Goal: Transaction & Acquisition: Purchase product/service

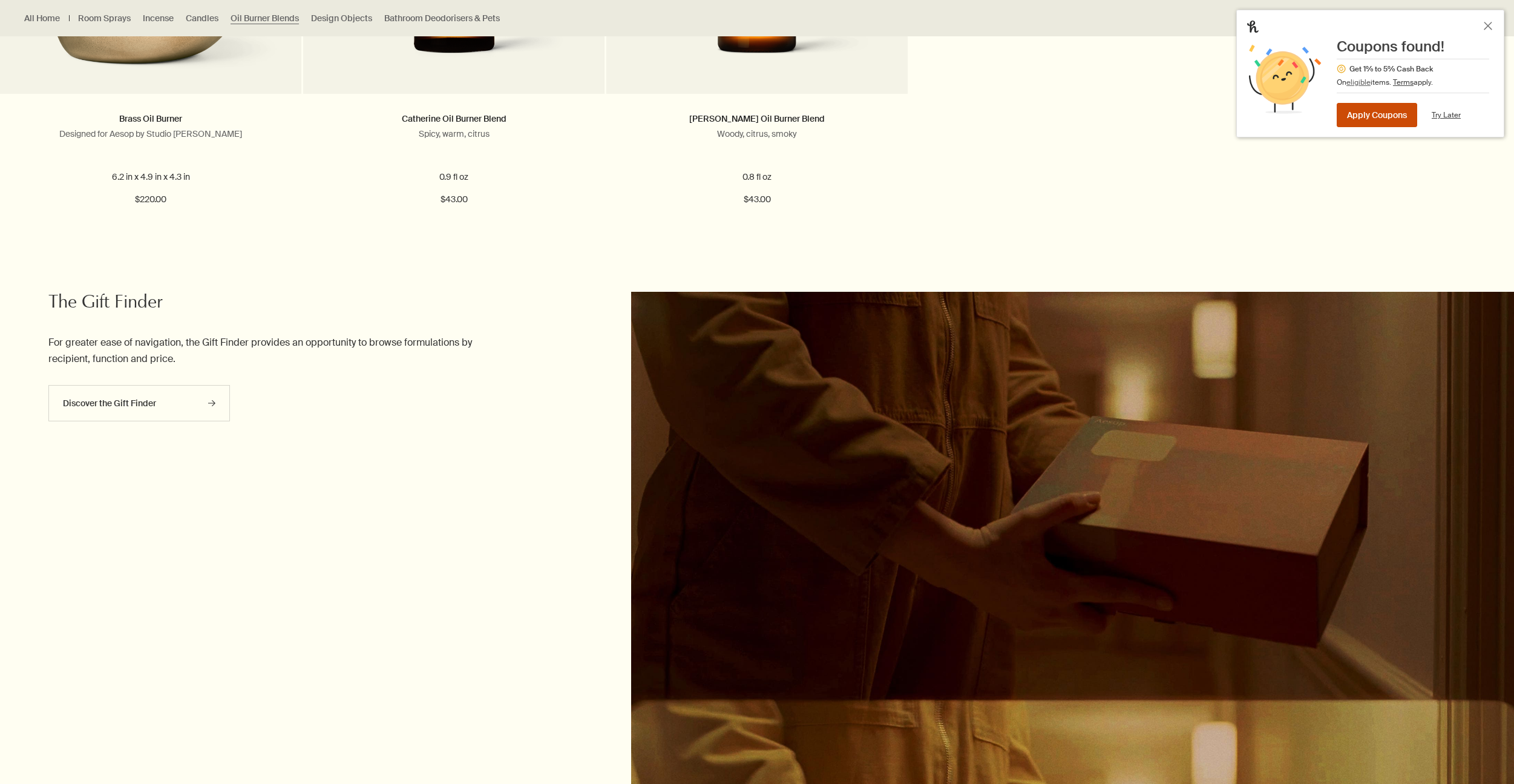
scroll to position [705, 0]
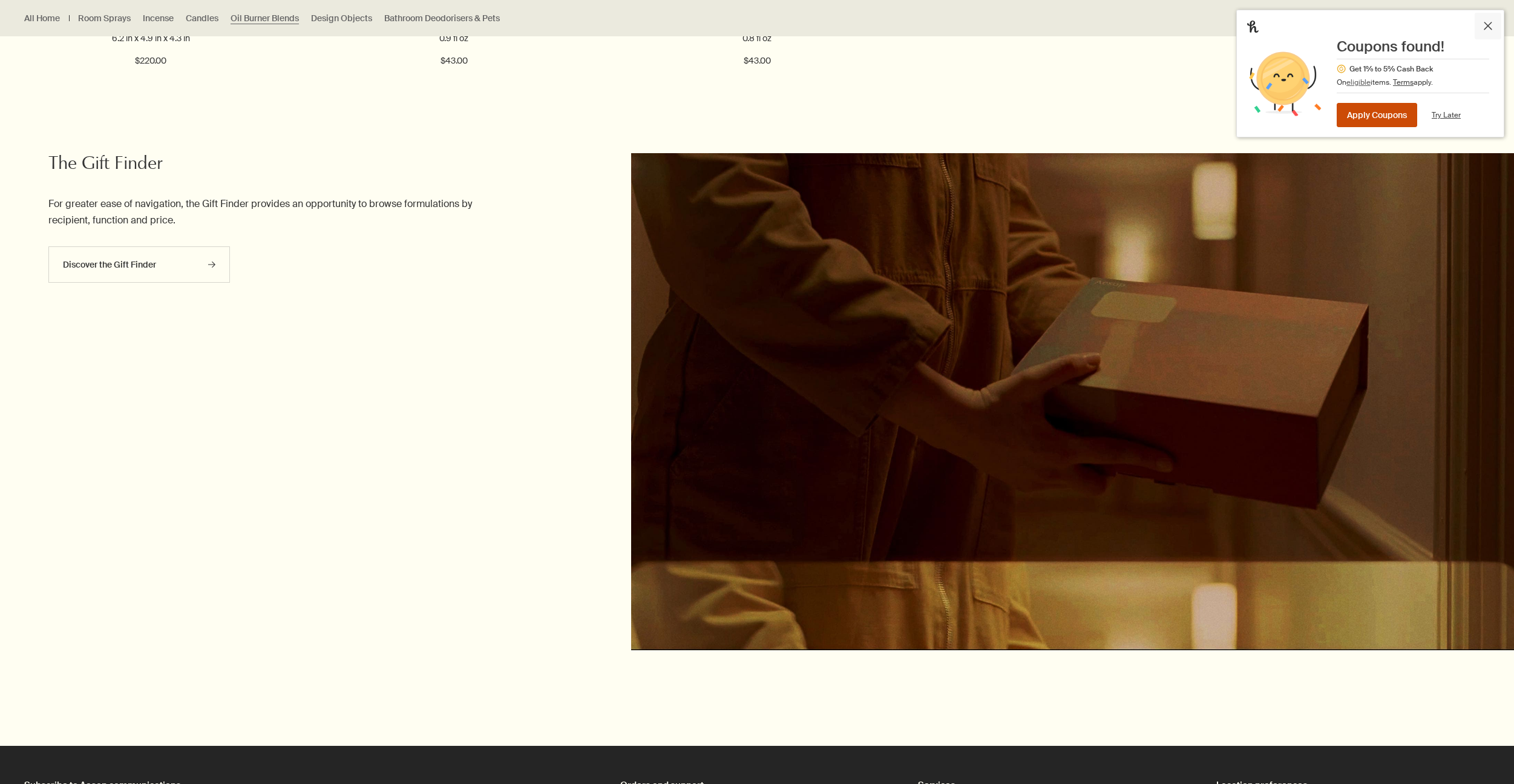
click at [1493, 30] on button "Close Honey" at bounding box center [1488, 26] width 27 height 27
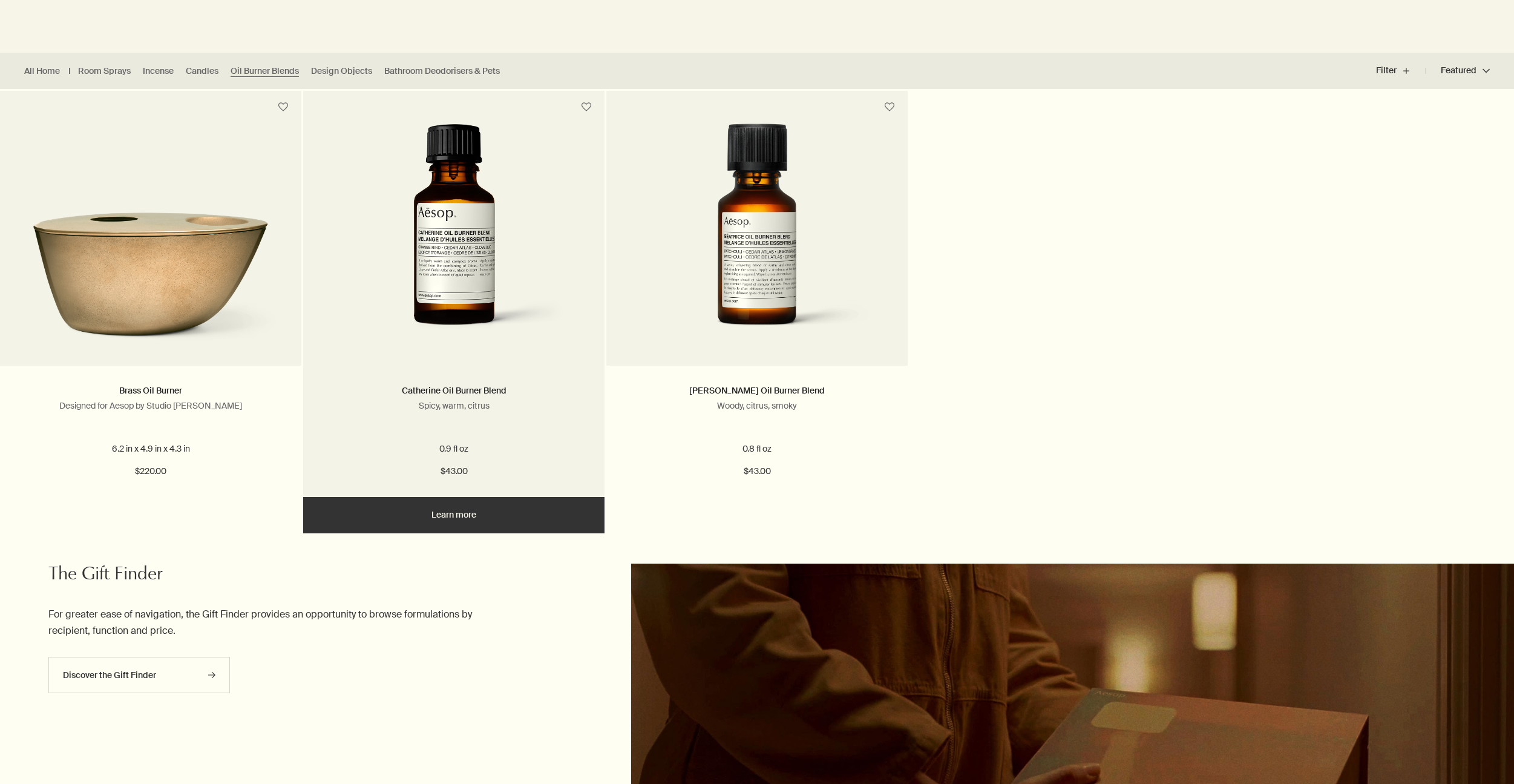
scroll to position [0, 0]
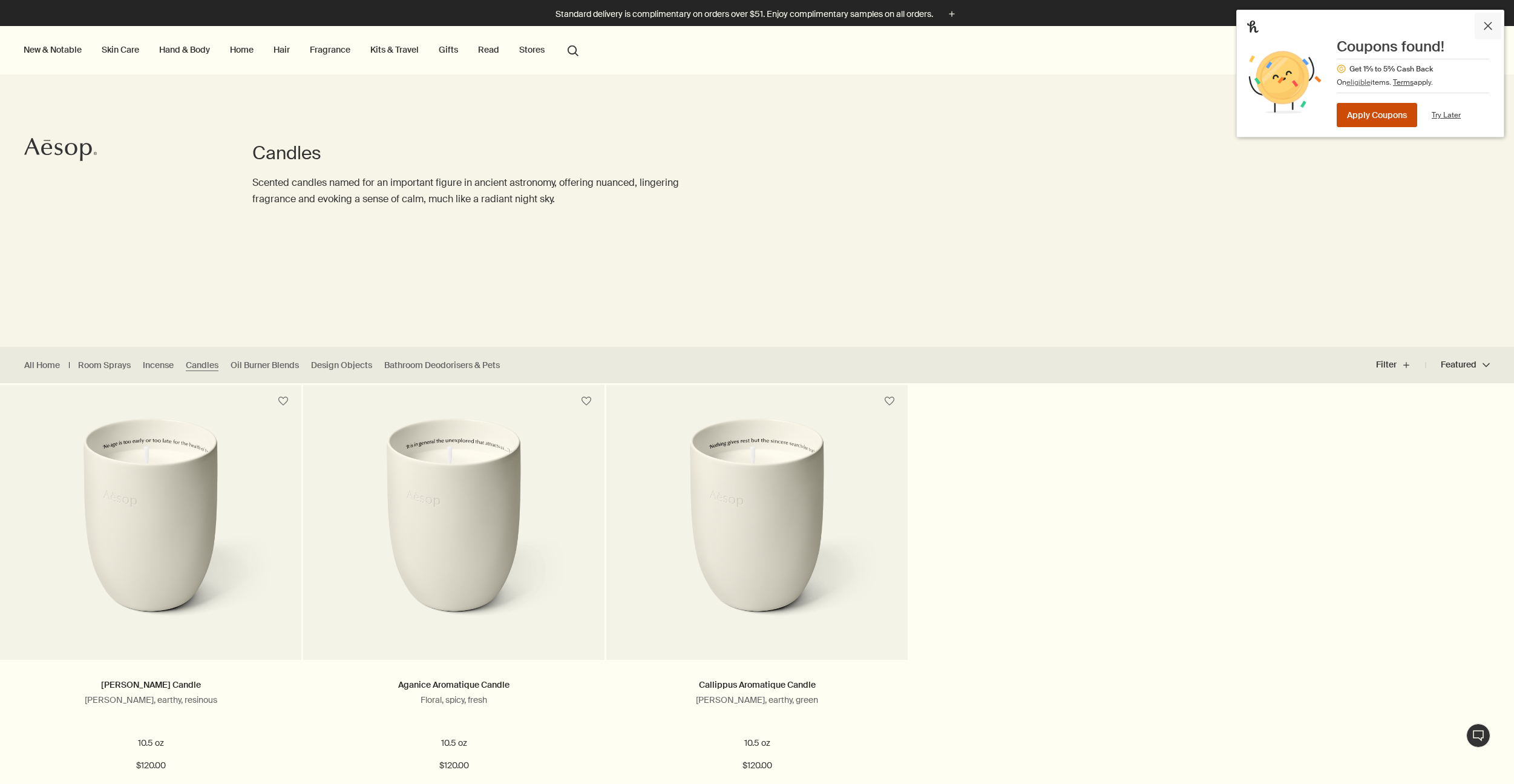
click at [1496, 27] on button "Close Honey" at bounding box center [1488, 26] width 27 height 27
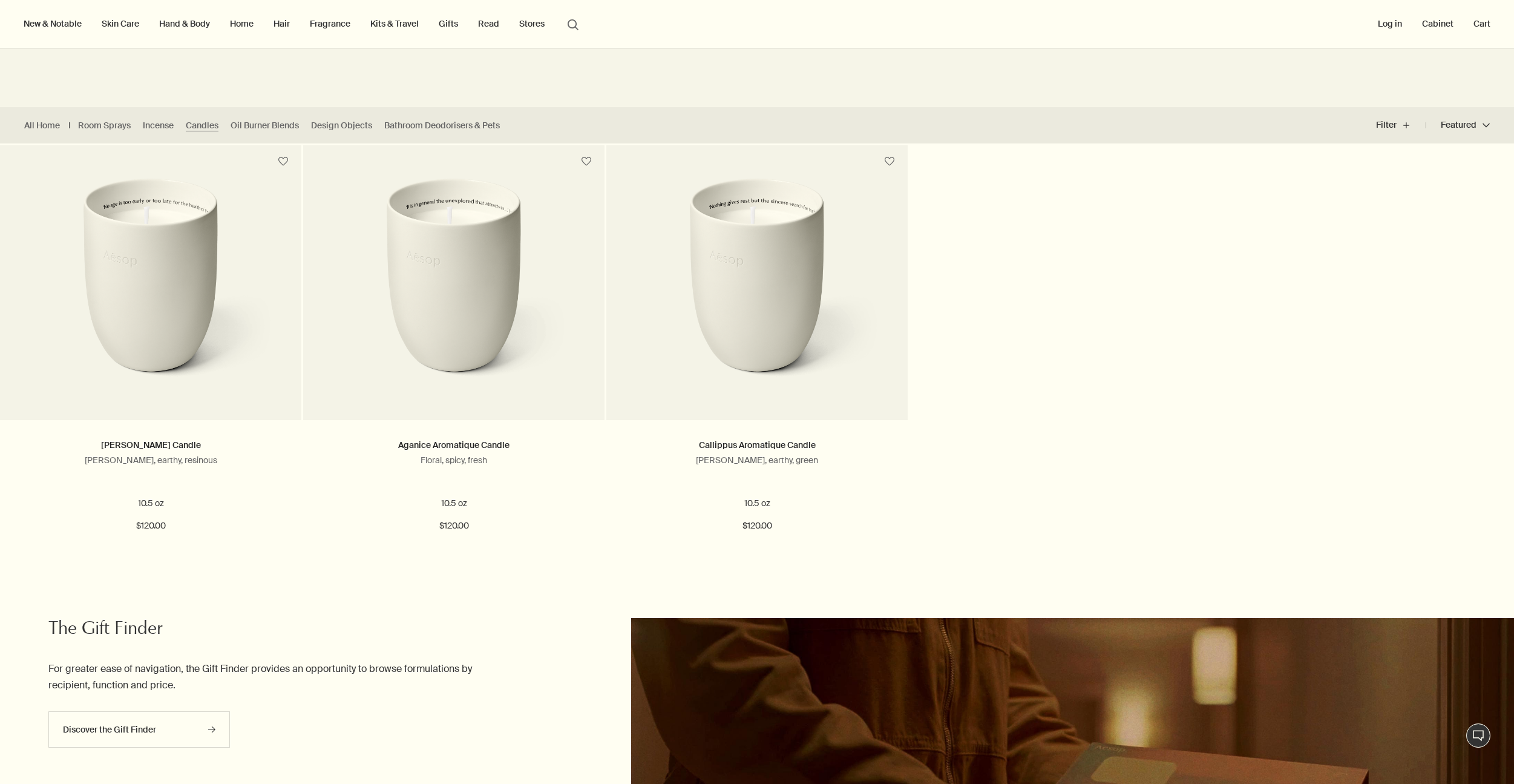
scroll to position [231, 0]
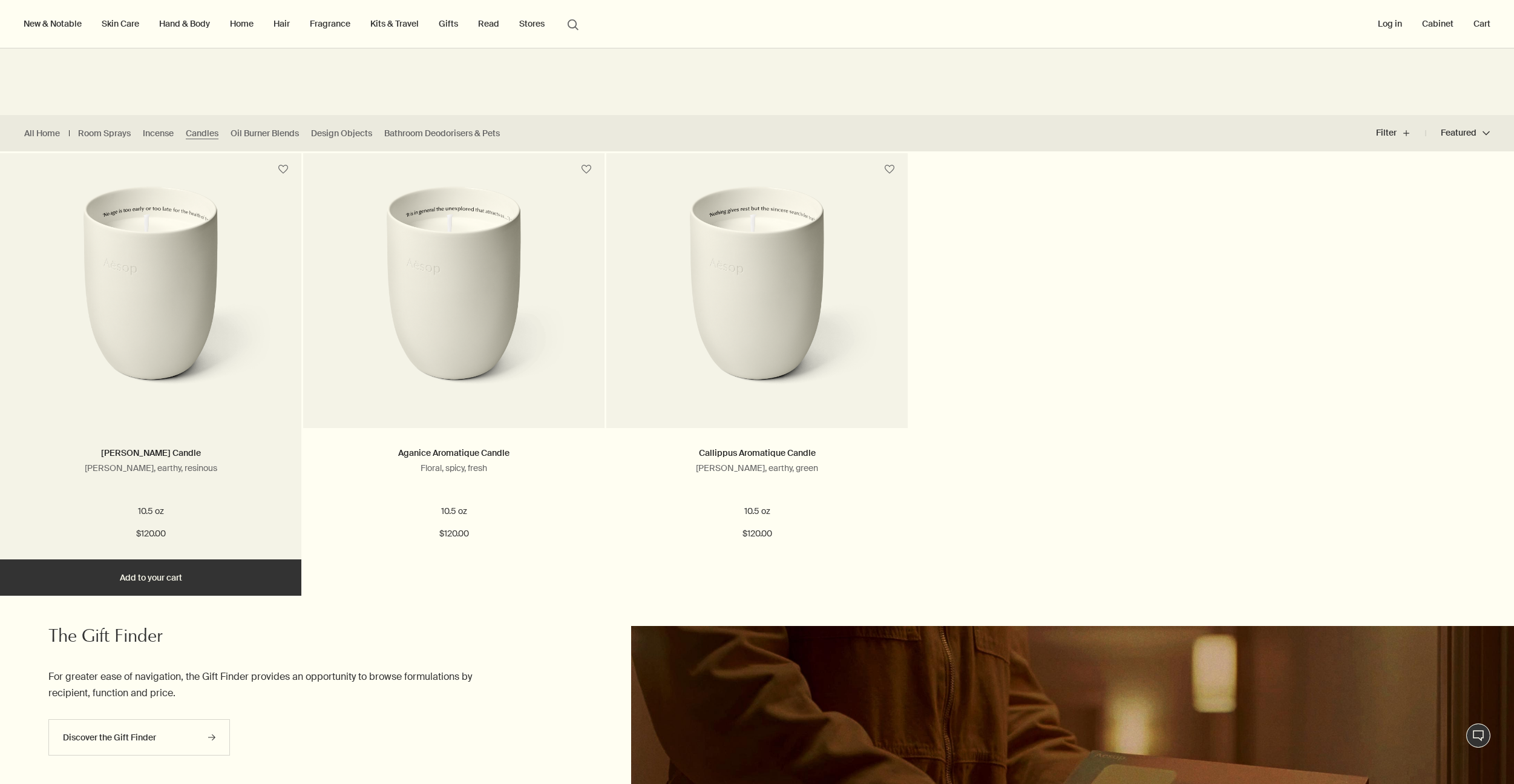
click at [267, 342] on img at bounding box center [151, 297] width 257 height 224
click at [230, 585] on button "Add Add to your cart" at bounding box center [151, 577] width 301 height 36
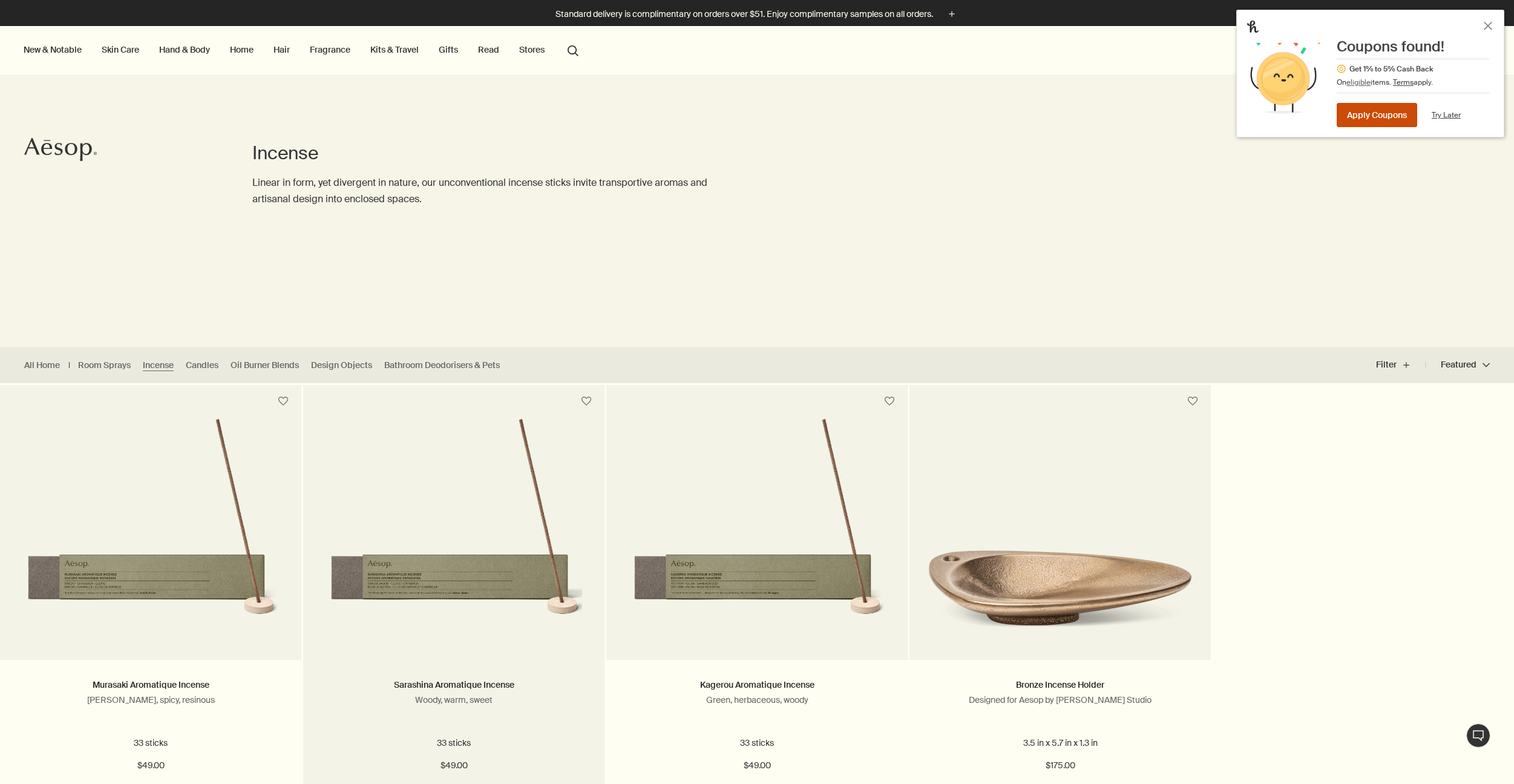
scroll to position [225, 0]
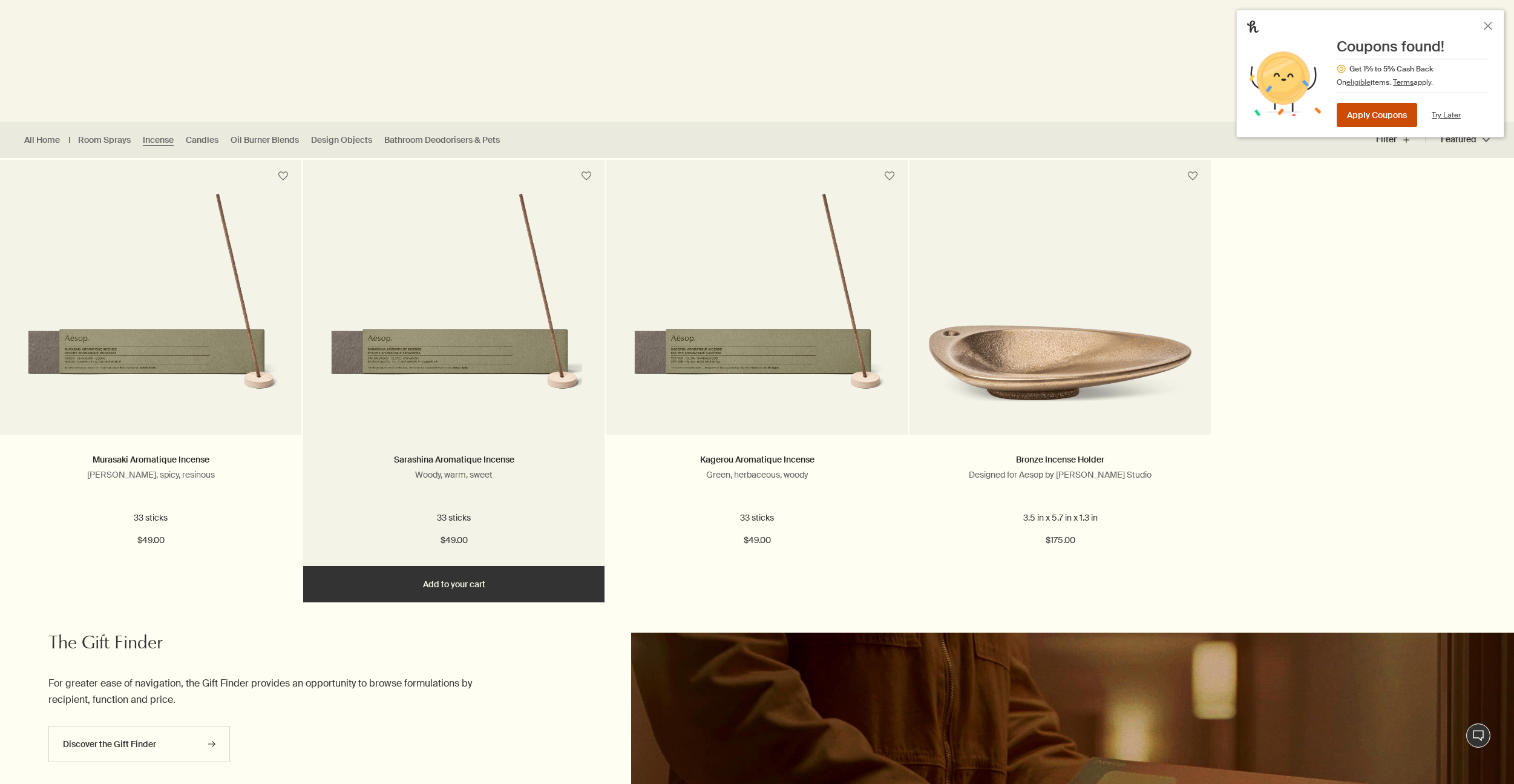
click at [433, 584] on button "Add Add to your cart" at bounding box center [454, 583] width 301 height 36
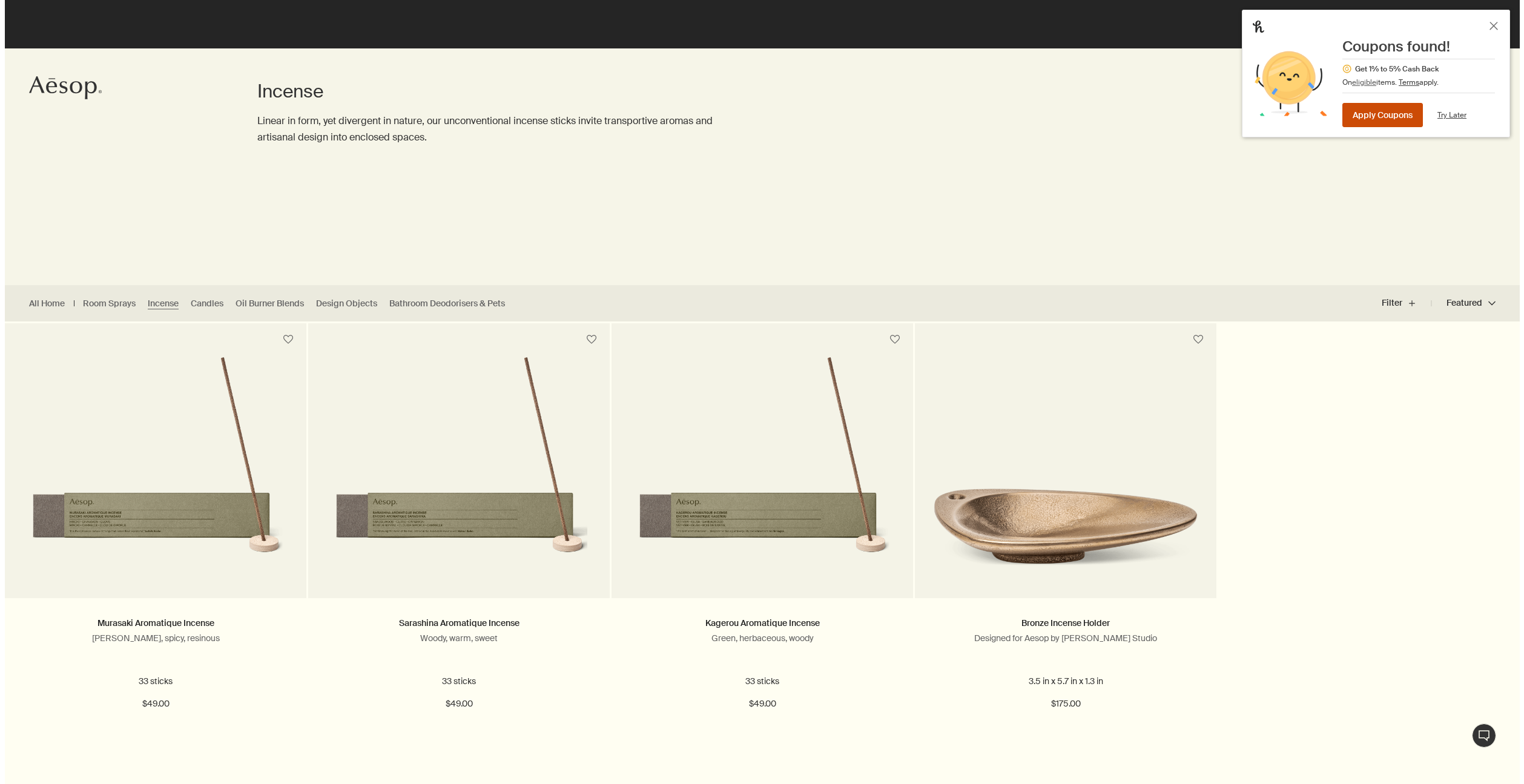
scroll to position [0, 0]
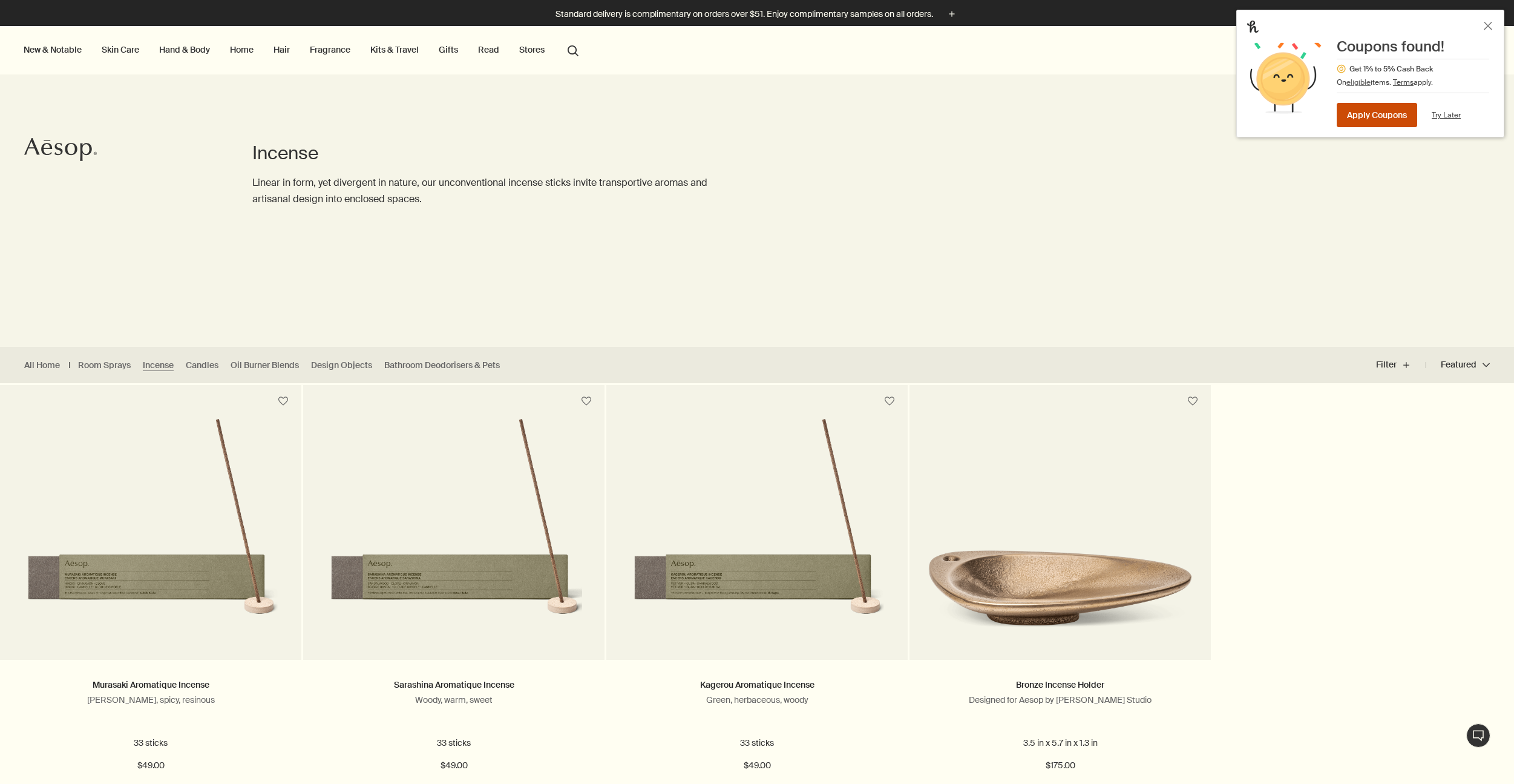
click at [238, 51] on link "Home" at bounding box center [242, 49] width 29 height 16
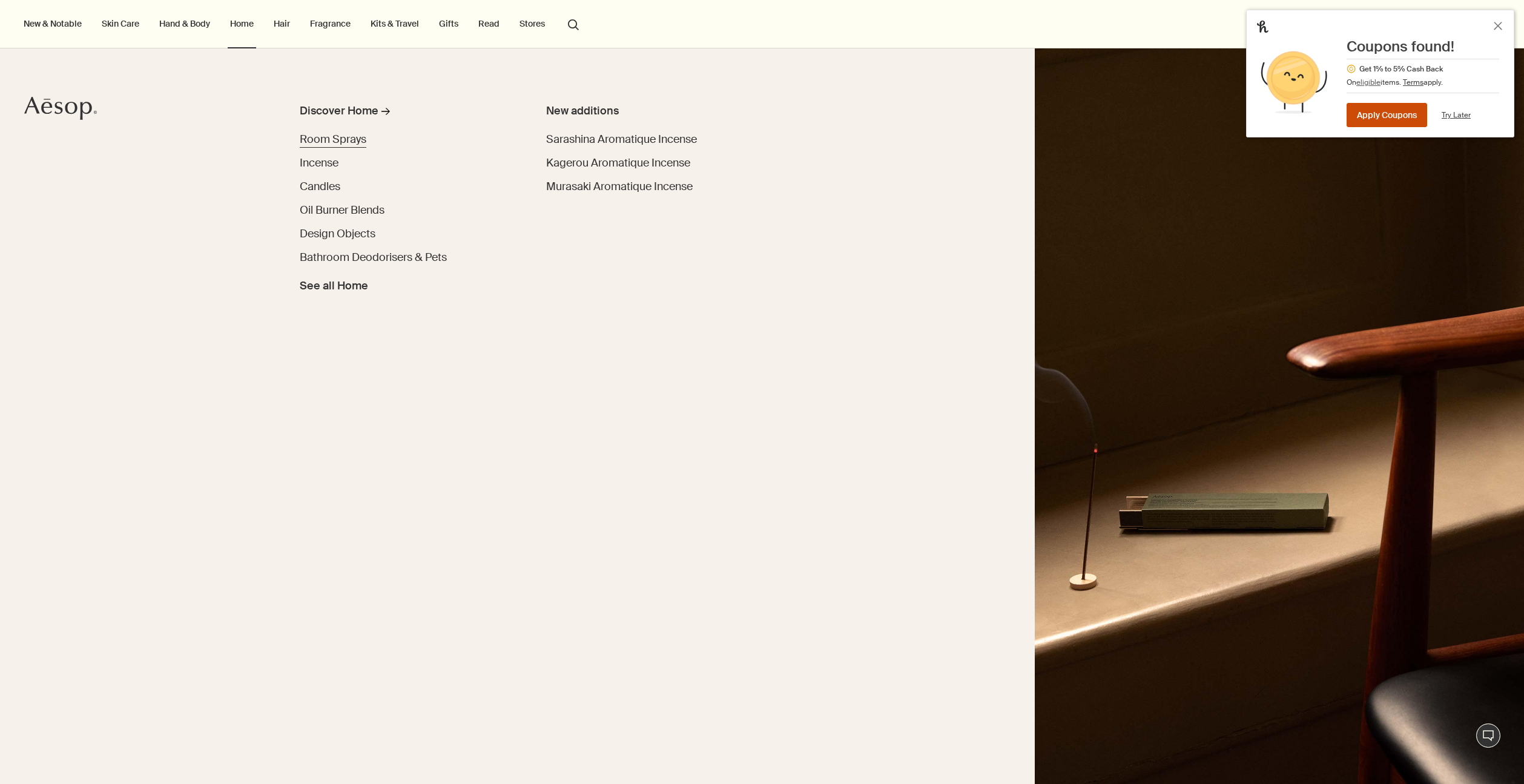
click at [335, 140] on span "Room Sprays" at bounding box center [332, 139] width 66 height 14
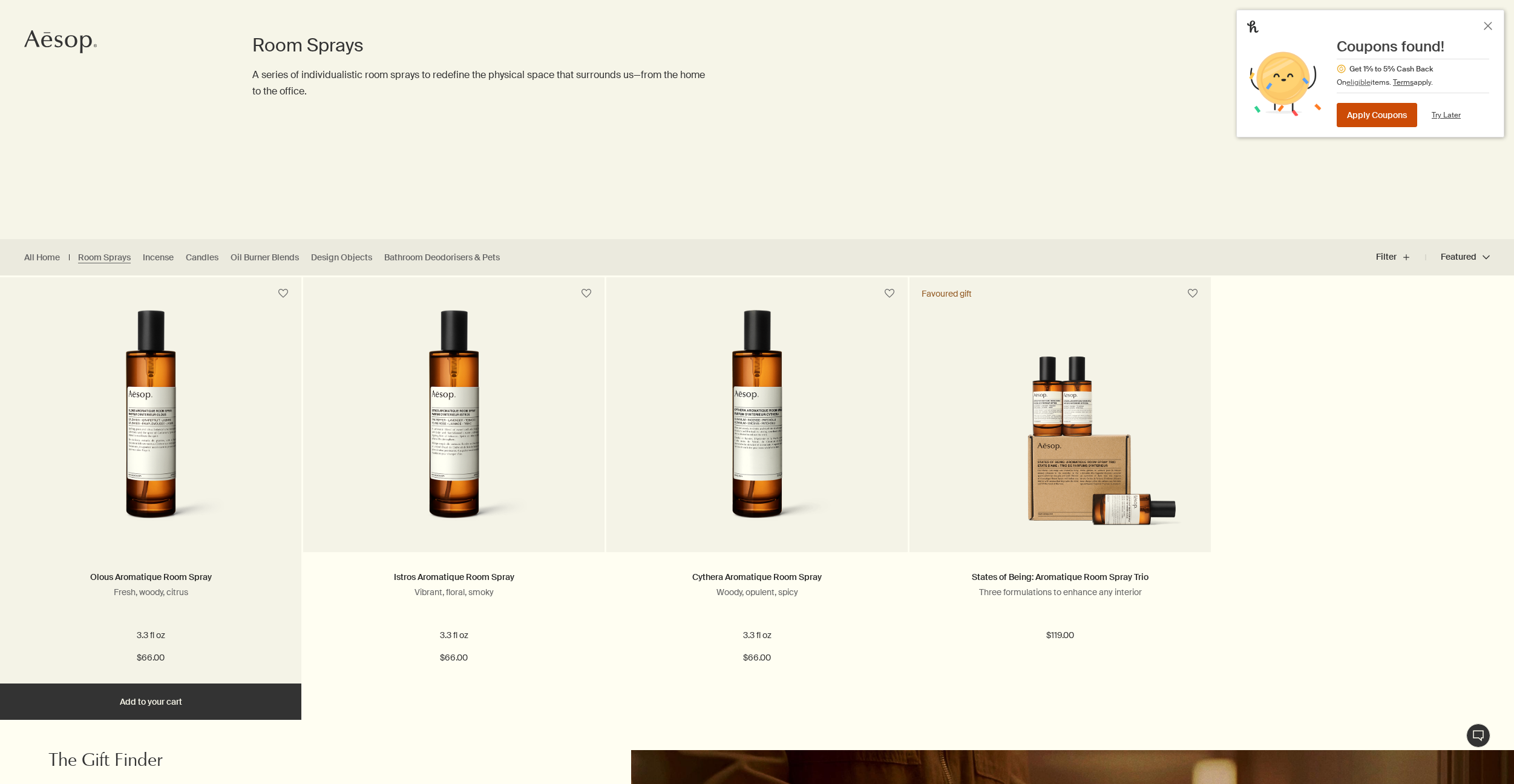
scroll to position [116, 0]
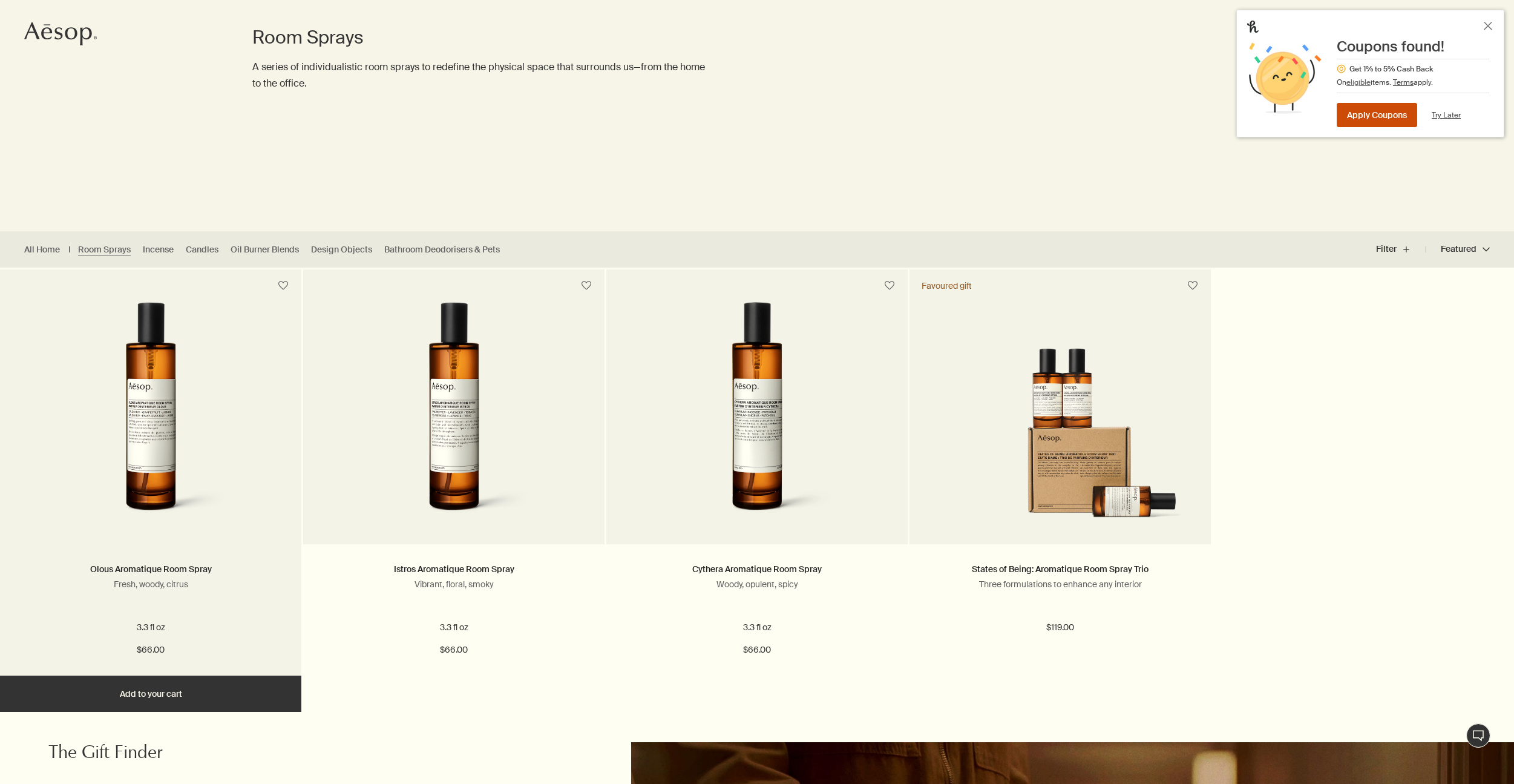
click at [231, 682] on button "Add Add to your cart" at bounding box center [151, 693] width 301 height 36
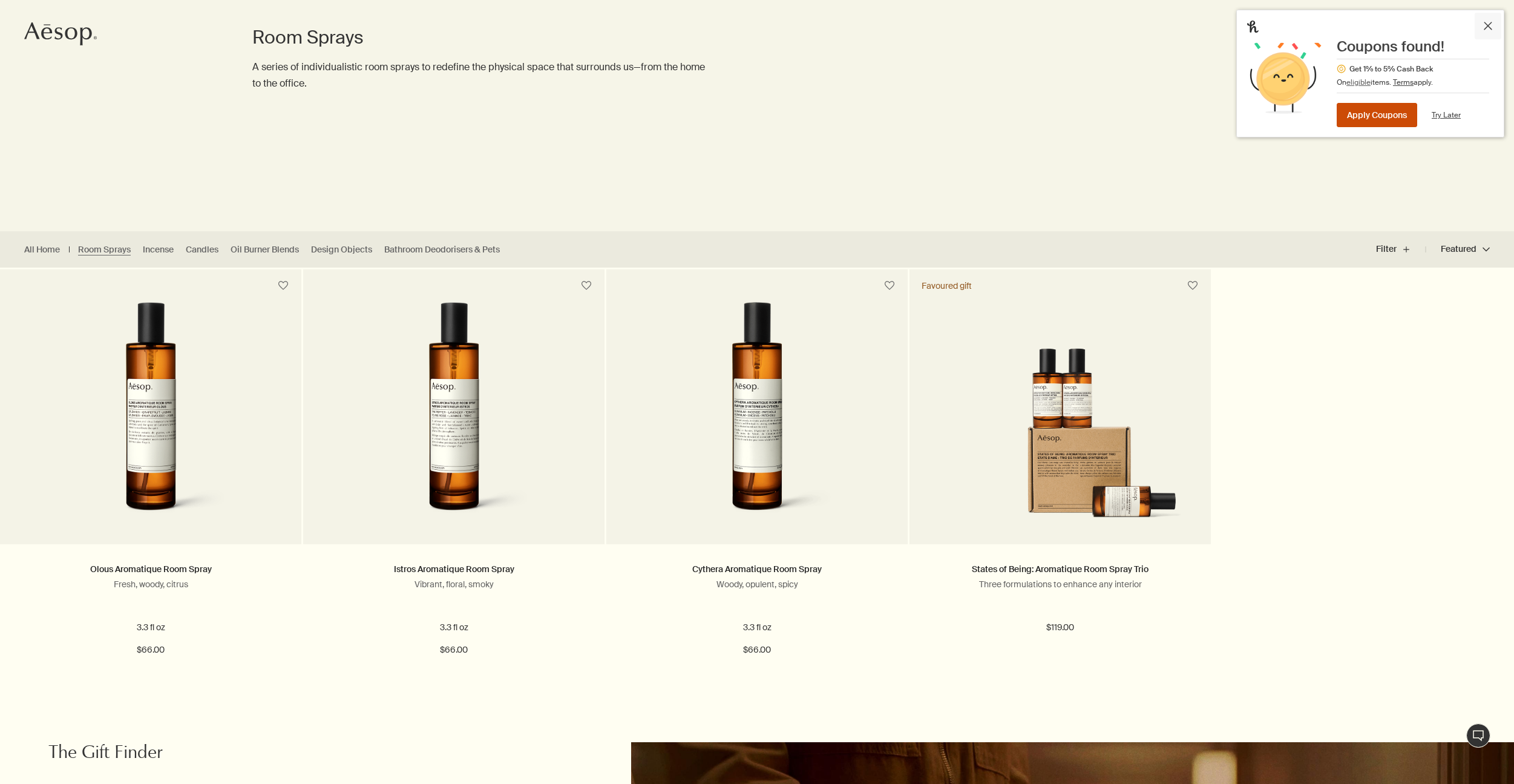
click at [1492, 28] on icon "Close Honey" at bounding box center [1488, 26] width 10 height 10
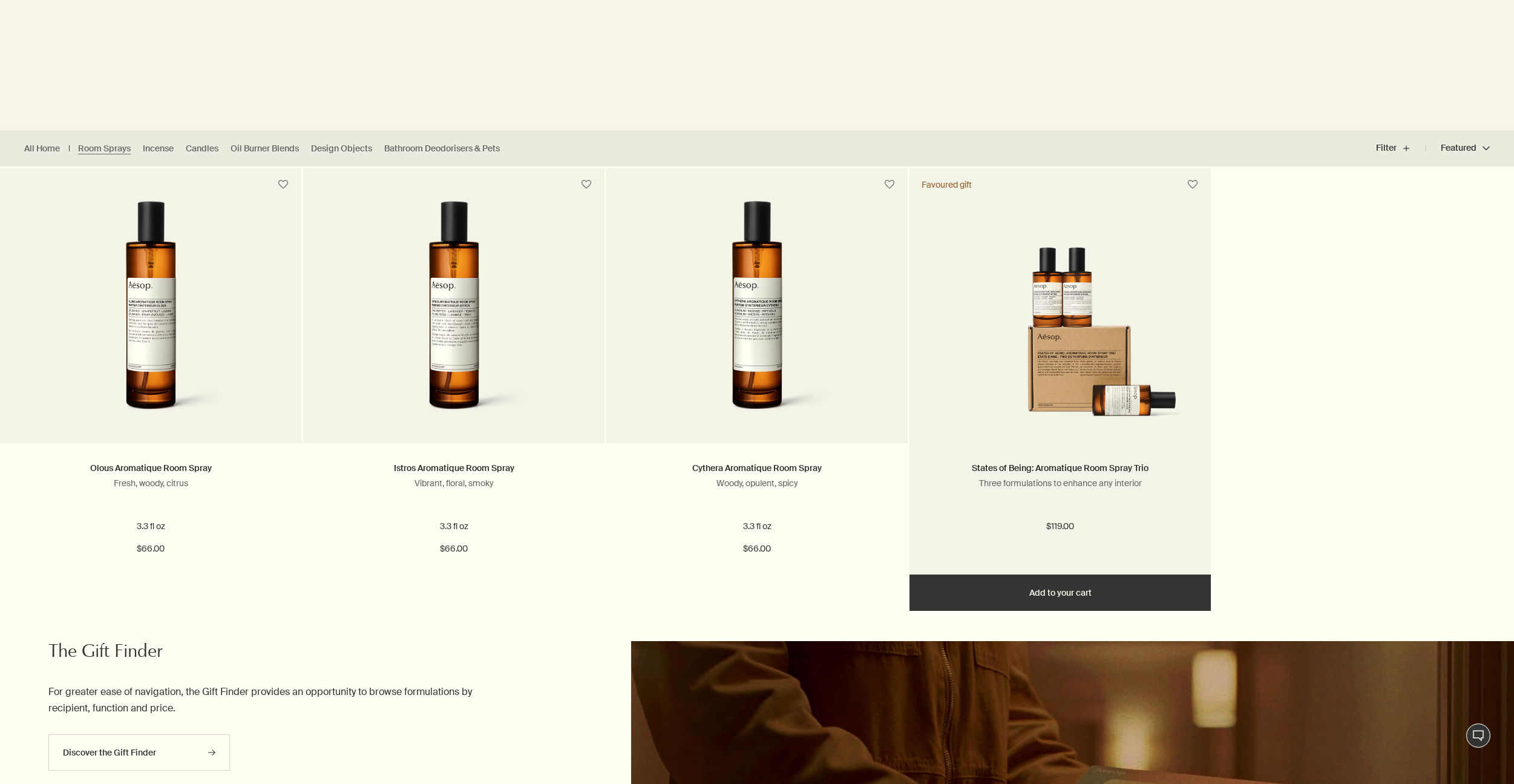
scroll to position [284, 0]
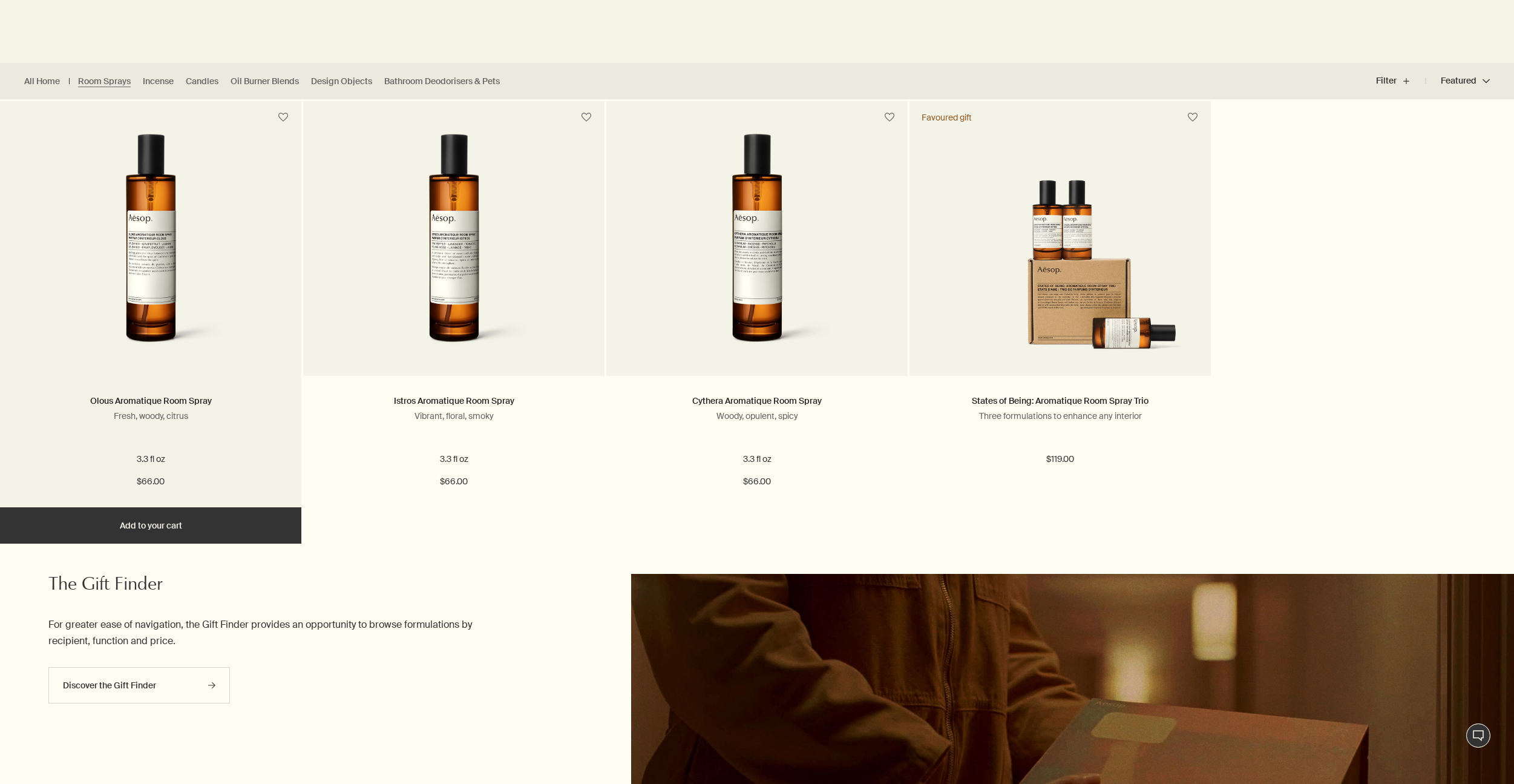
click at [216, 526] on button "Added Added to your cart Add Add to your cart" at bounding box center [151, 525] width 301 height 36
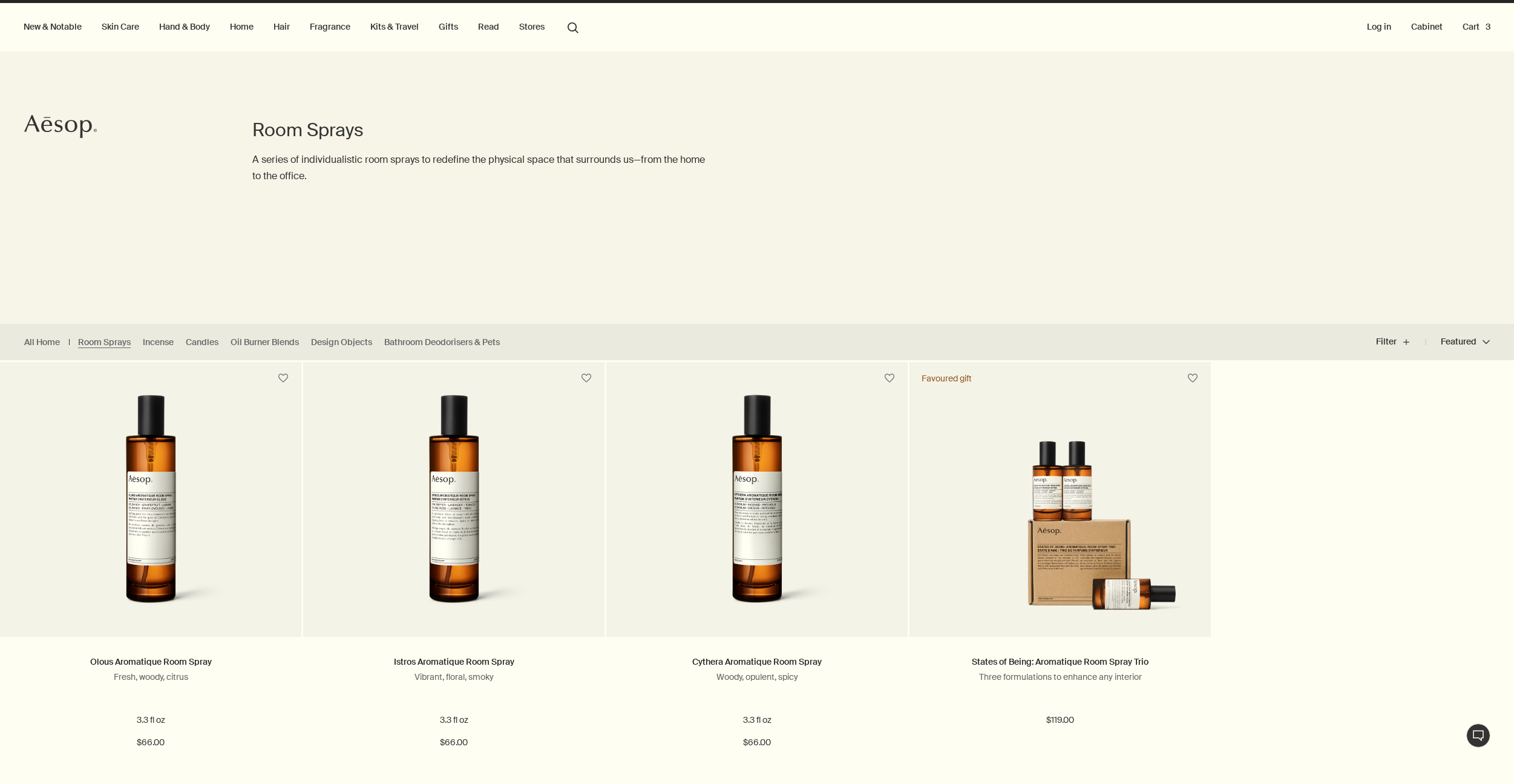
scroll to position [31, 0]
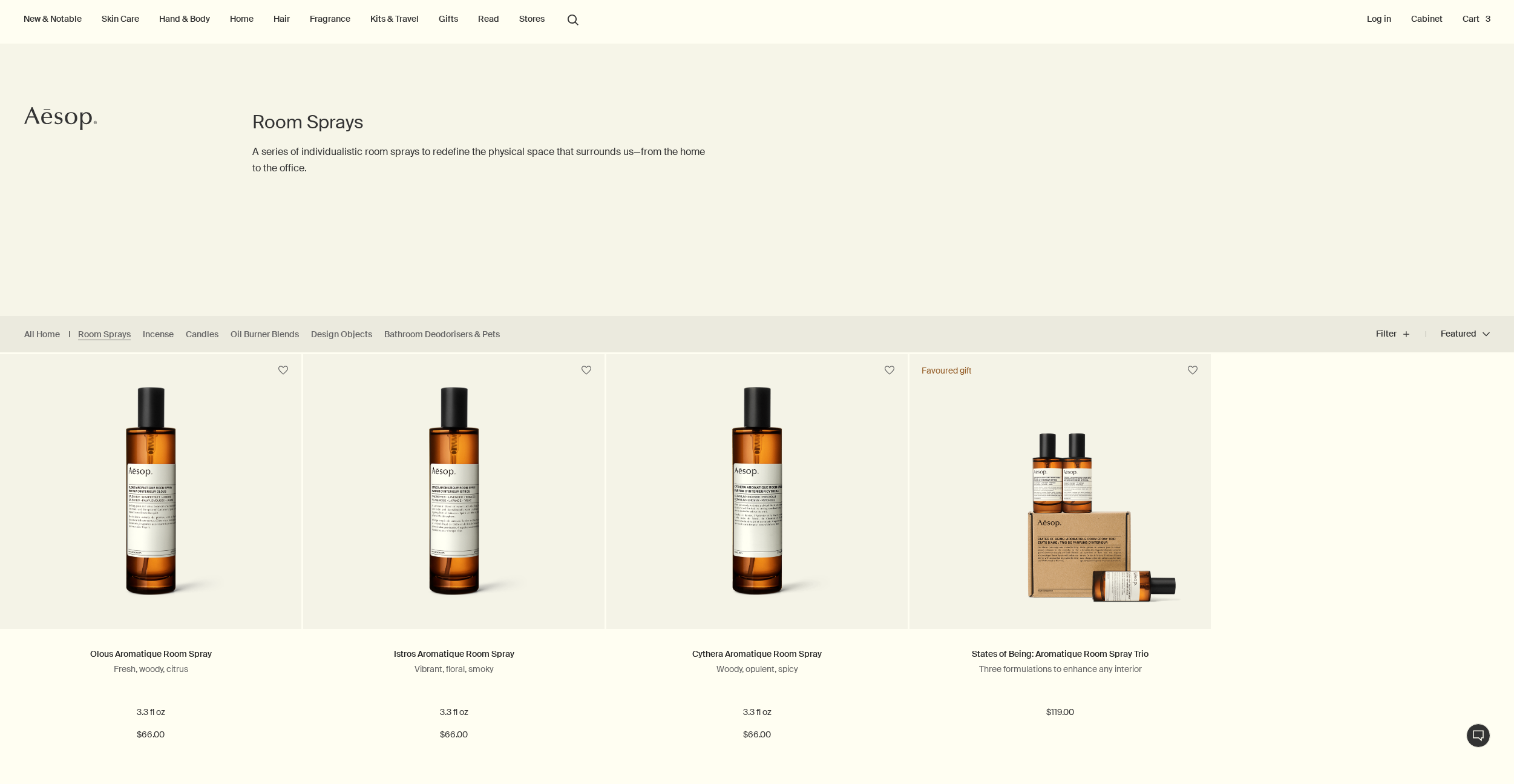
click at [1475, 17] on button "Cart 3" at bounding box center [1477, 18] width 33 height 16
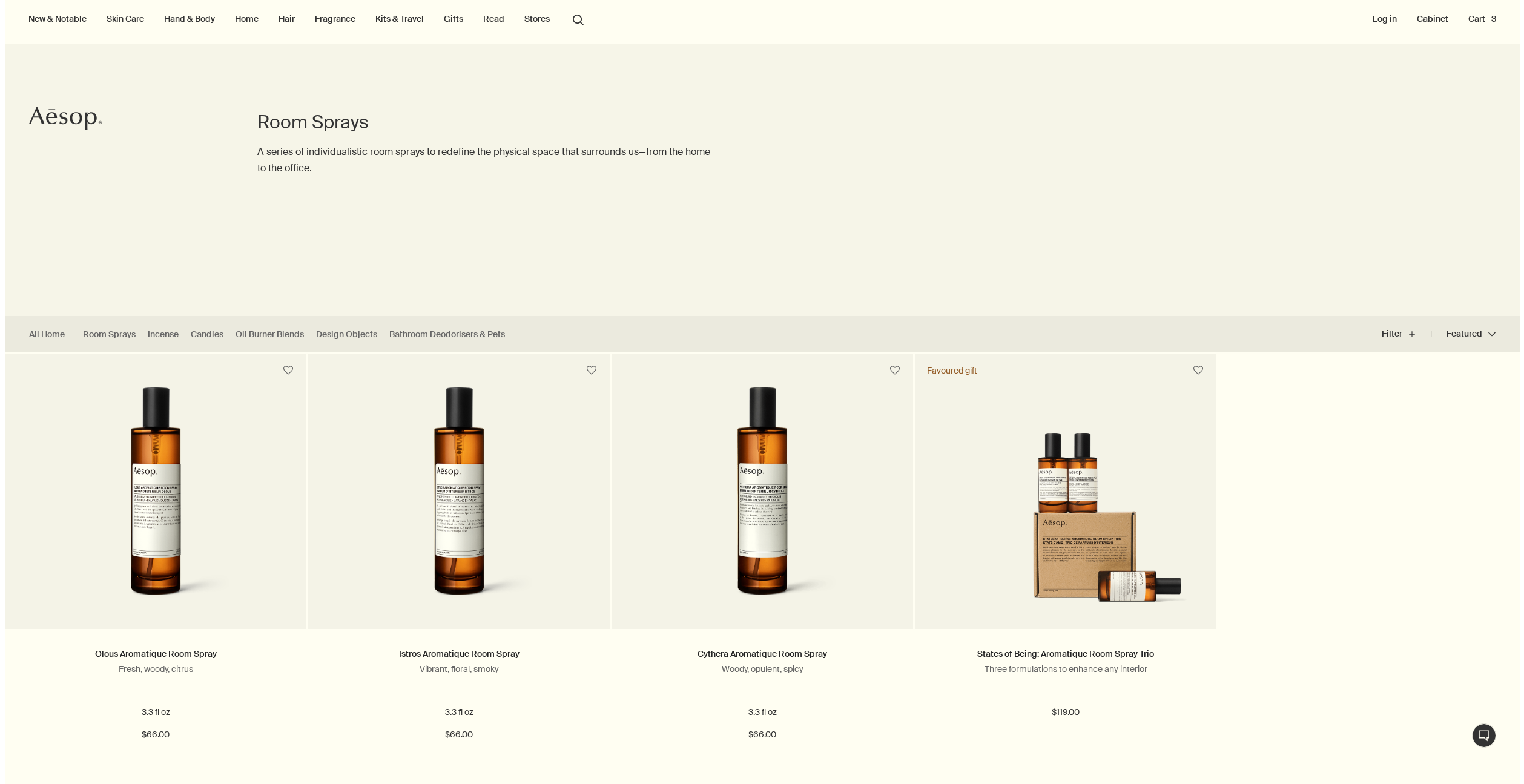
scroll to position [0, 0]
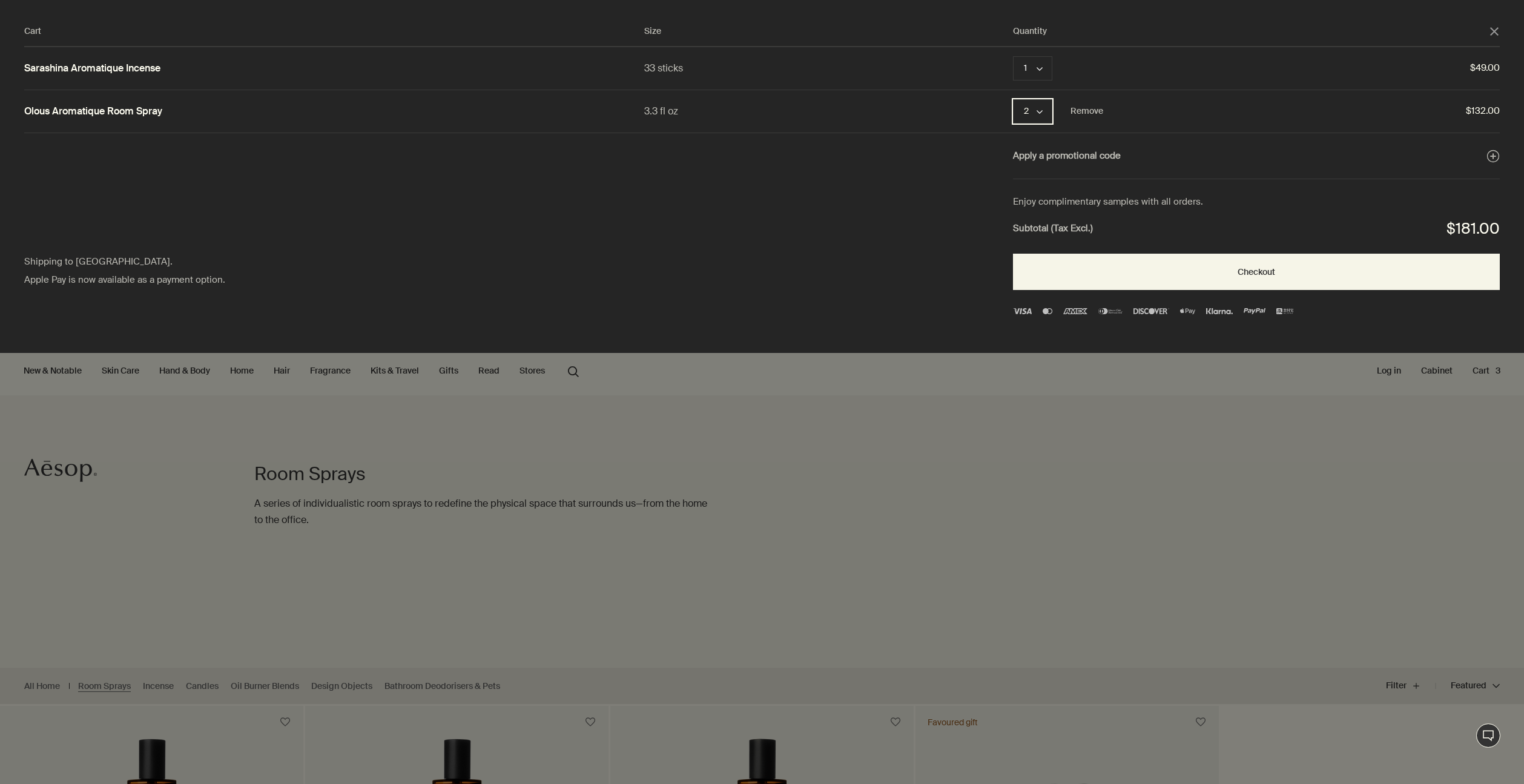
click at [1045, 114] on button "2 chevron" at bounding box center [1032, 111] width 39 height 24
click at [1038, 117] on button "1" at bounding box center [1033, 113] width 39 height 27
click at [858, 466] on div "Cart" at bounding box center [762, 392] width 1524 height 784
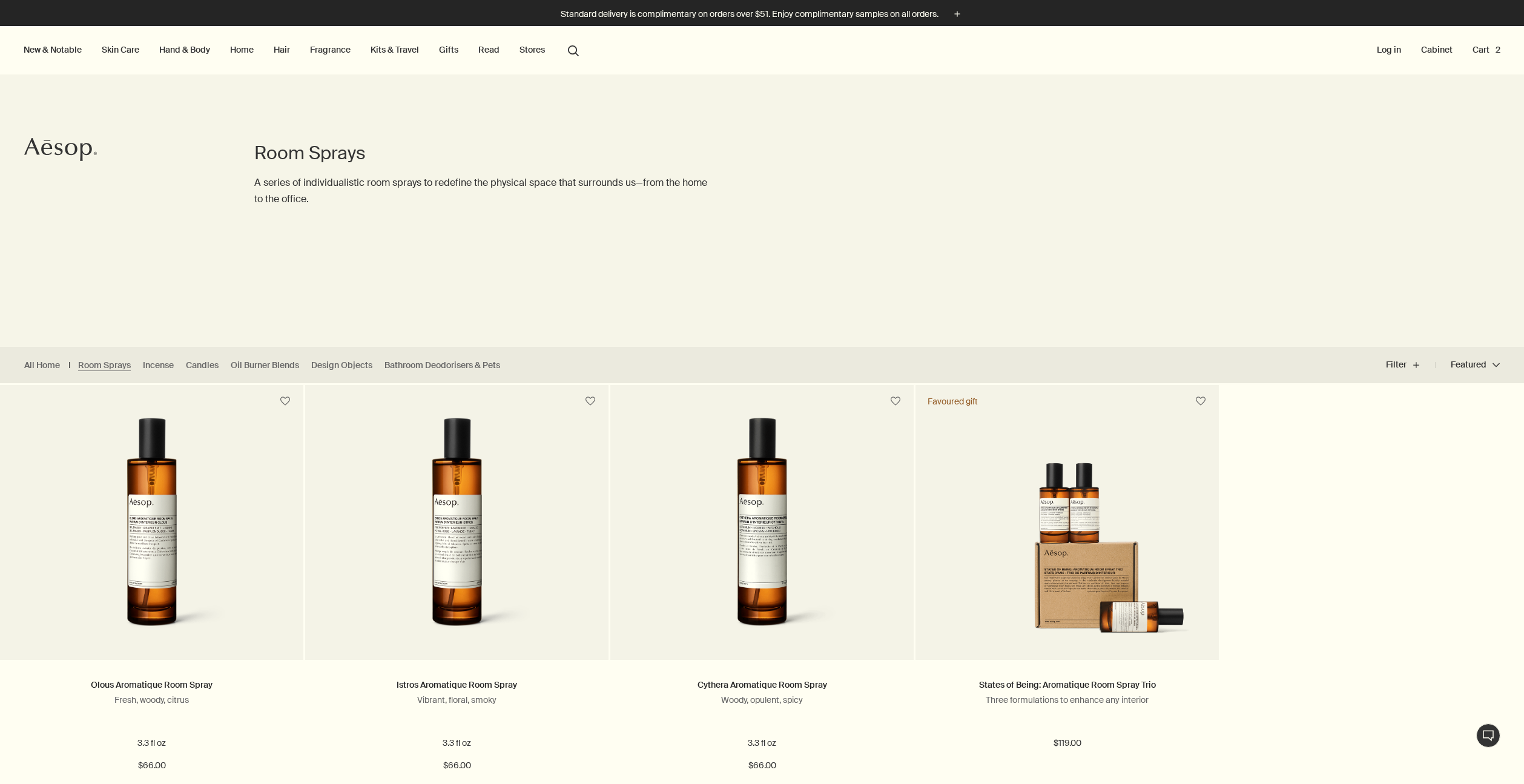
scroll to position [31, 0]
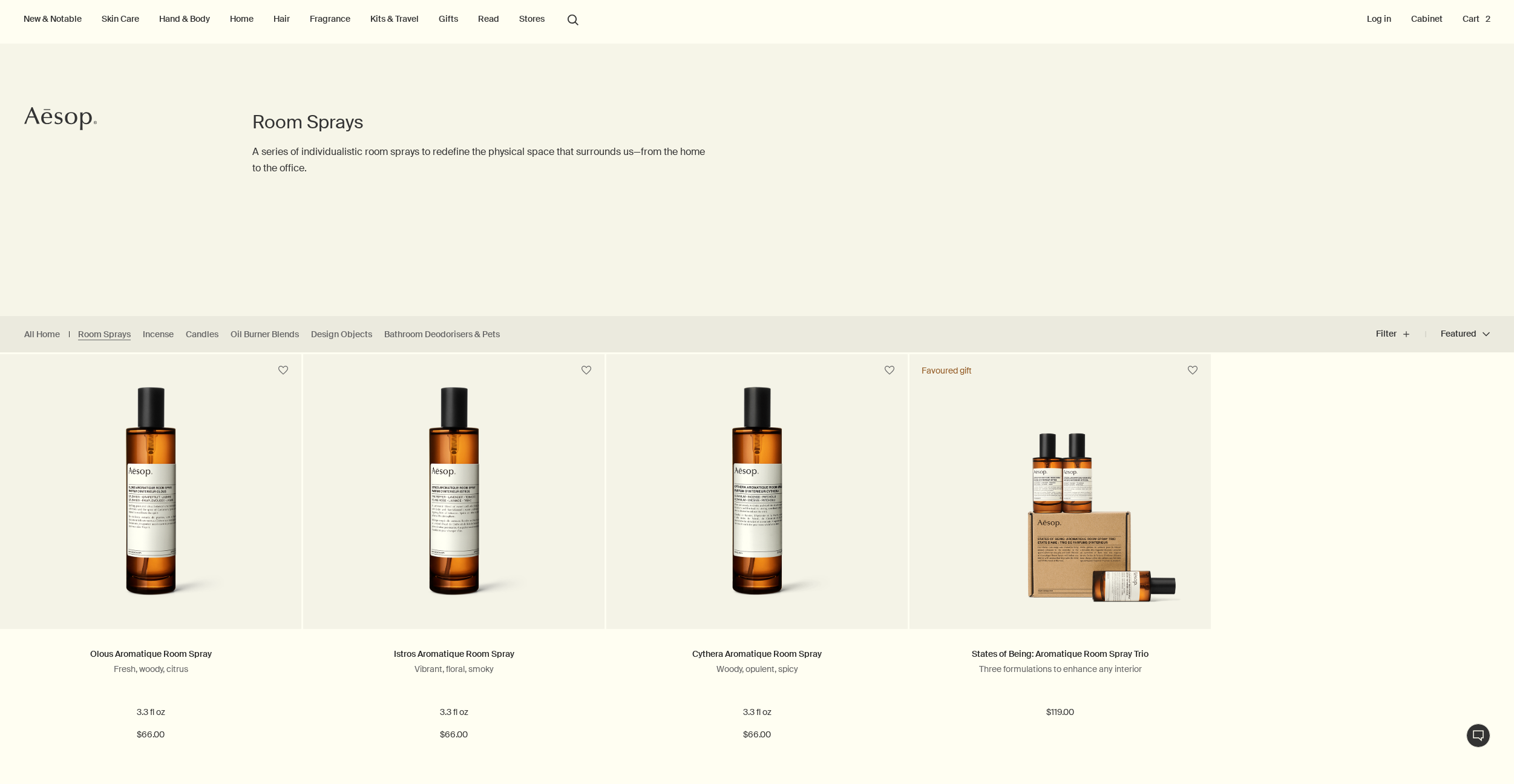
click at [247, 23] on link "Home" at bounding box center [242, 18] width 29 height 16
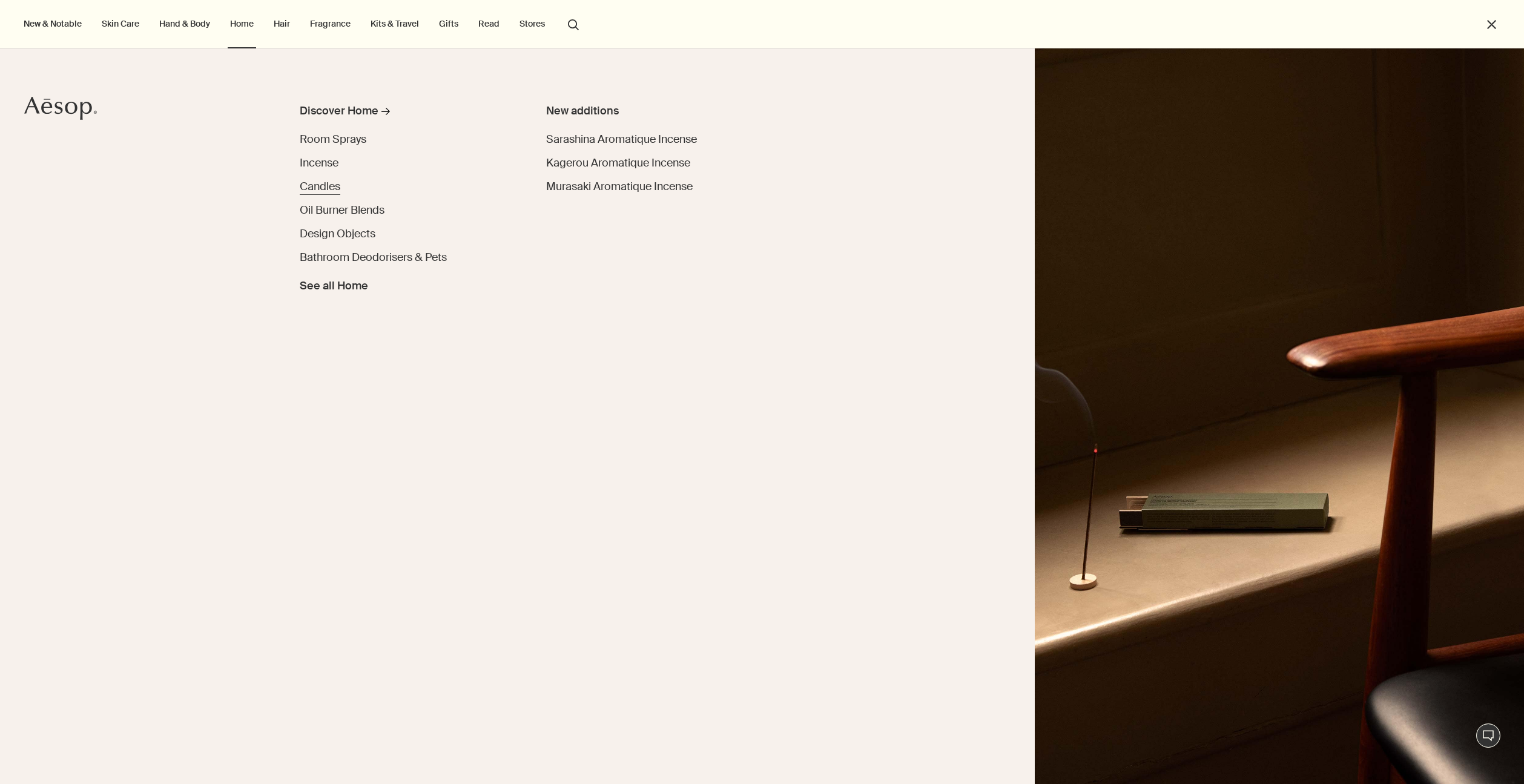
click at [305, 185] on span "Candles" at bounding box center [319, 186] width 40 height 14
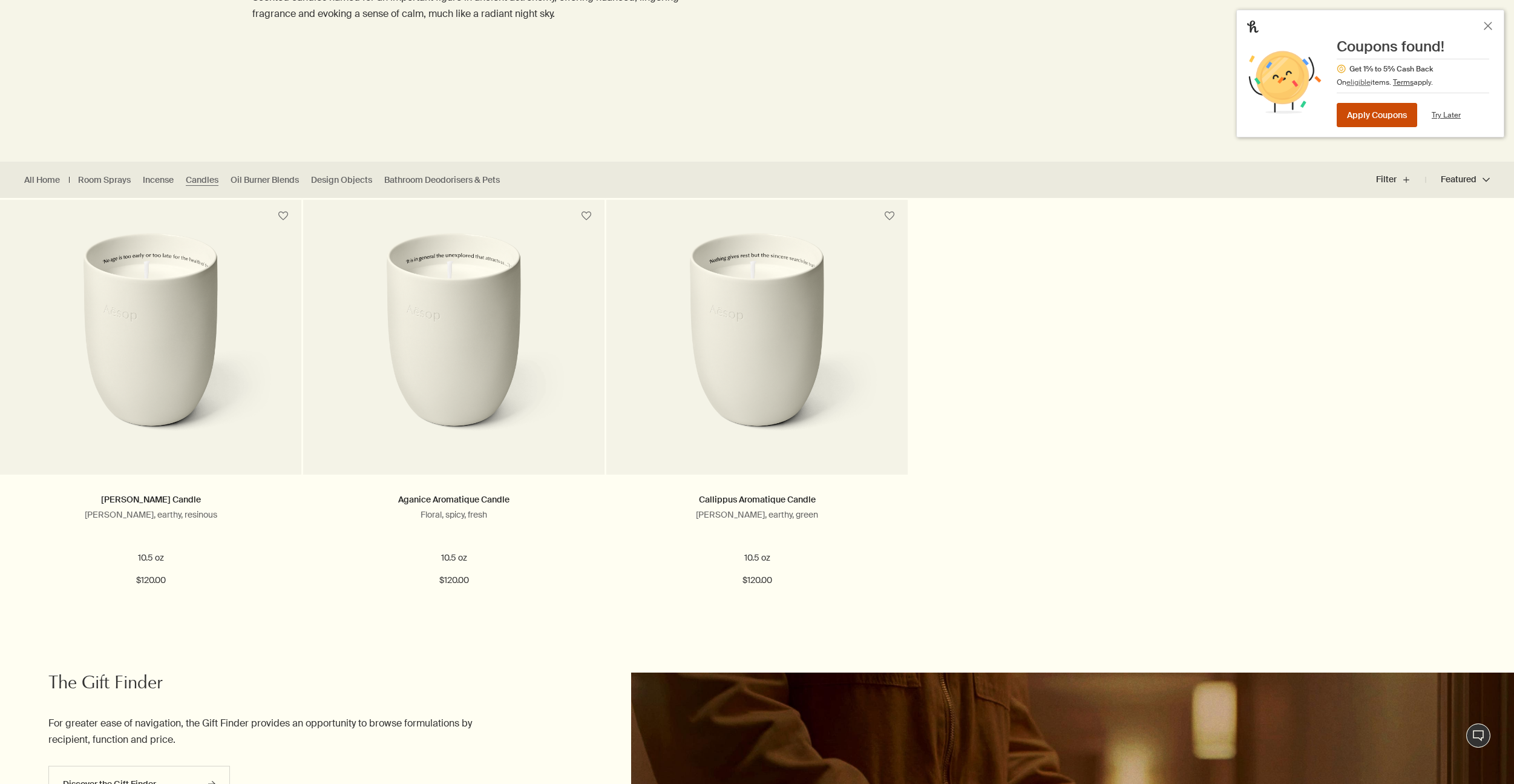
scroll to position [193, 0]
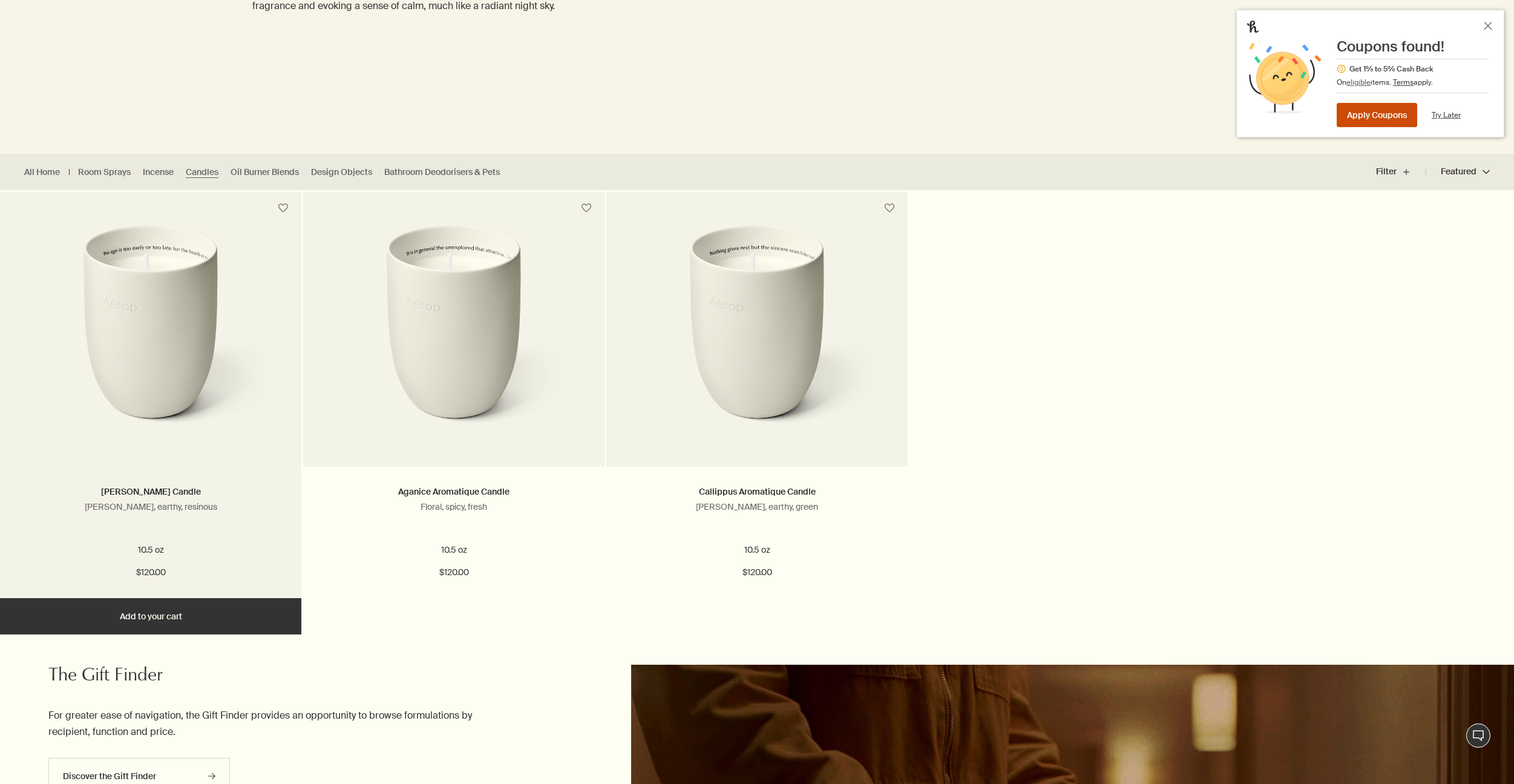
click at [187, 620] on button "Add Add to your cart" at bounding box center [151, 616] width 301 height 36
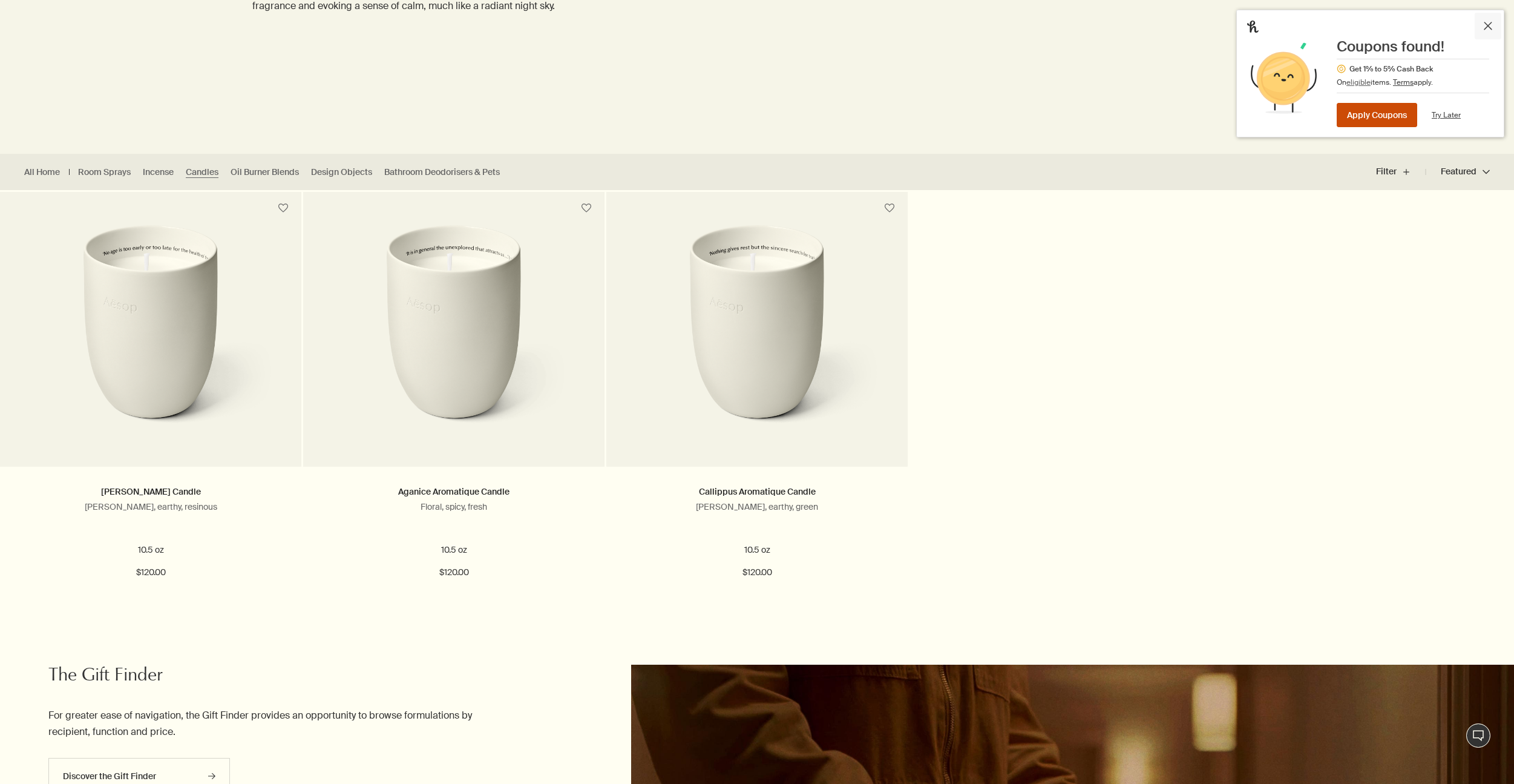
click at [1492, 25] on icon "Close Honey" at bounding box center [1488, 26] width 10 height 10
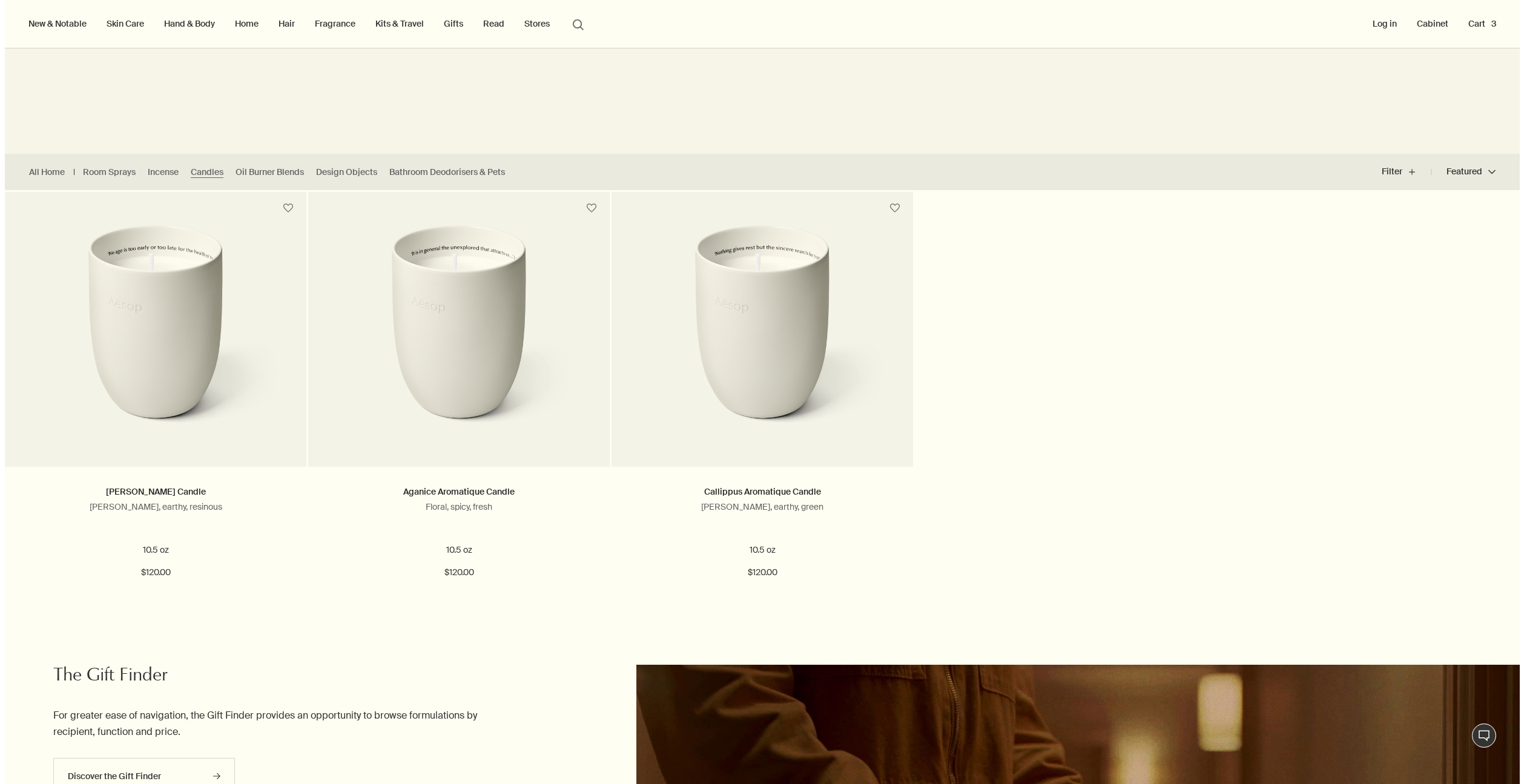
scroll to position [0, 0]
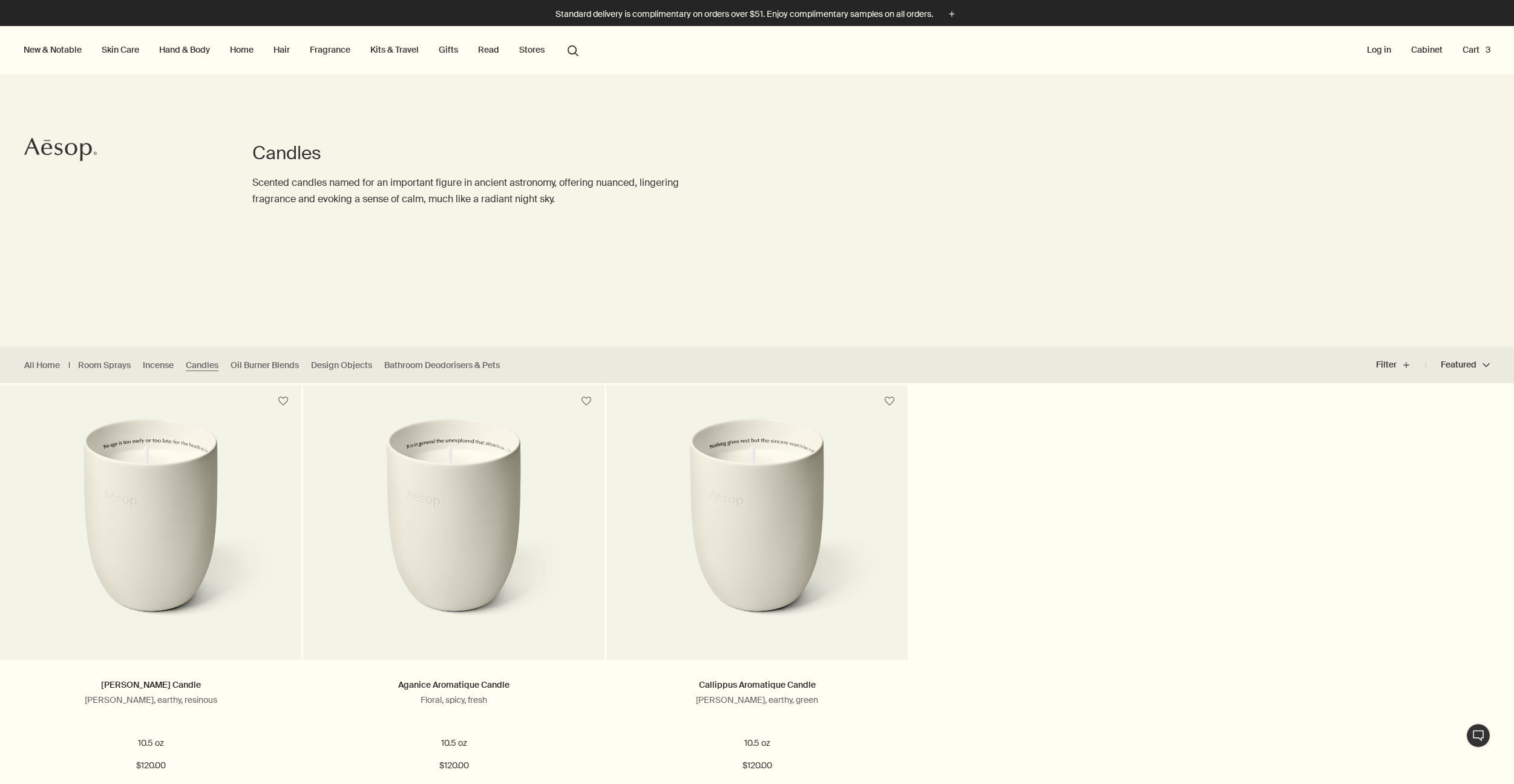
click at [1480, 53] on button "Cart 3" at bounding box center [1477, 49] width 33 height 16
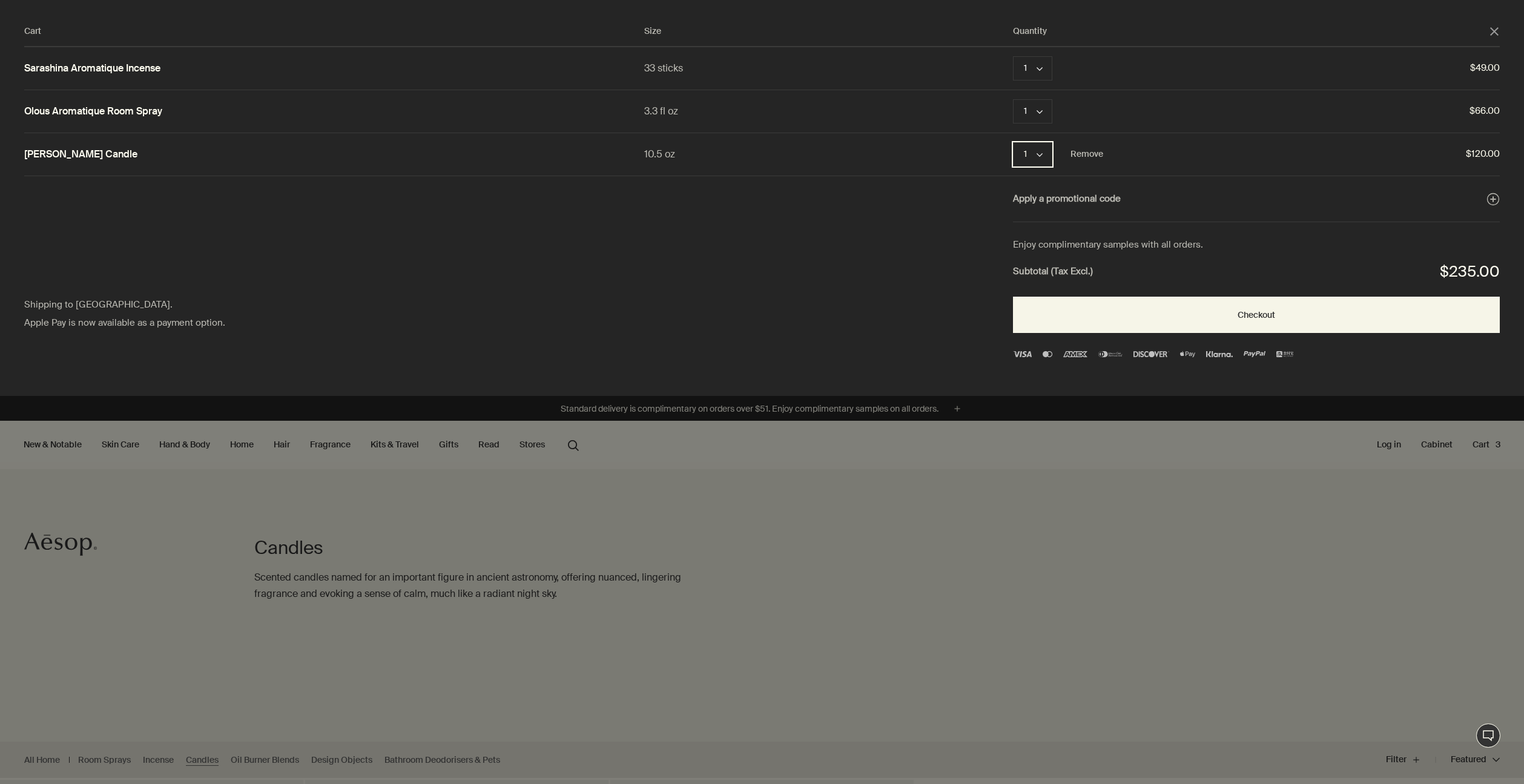
click at [1045, 155] on button "1 chevron" at bounding box center [1032, 154] width 39 height 24
click at [1031, 182] on button "2" at bounding box center [1033, 183] width 39 height 27
click at [1042, 155] on icon "chevron" at bounding box center [1039, 155] width 6 height 6
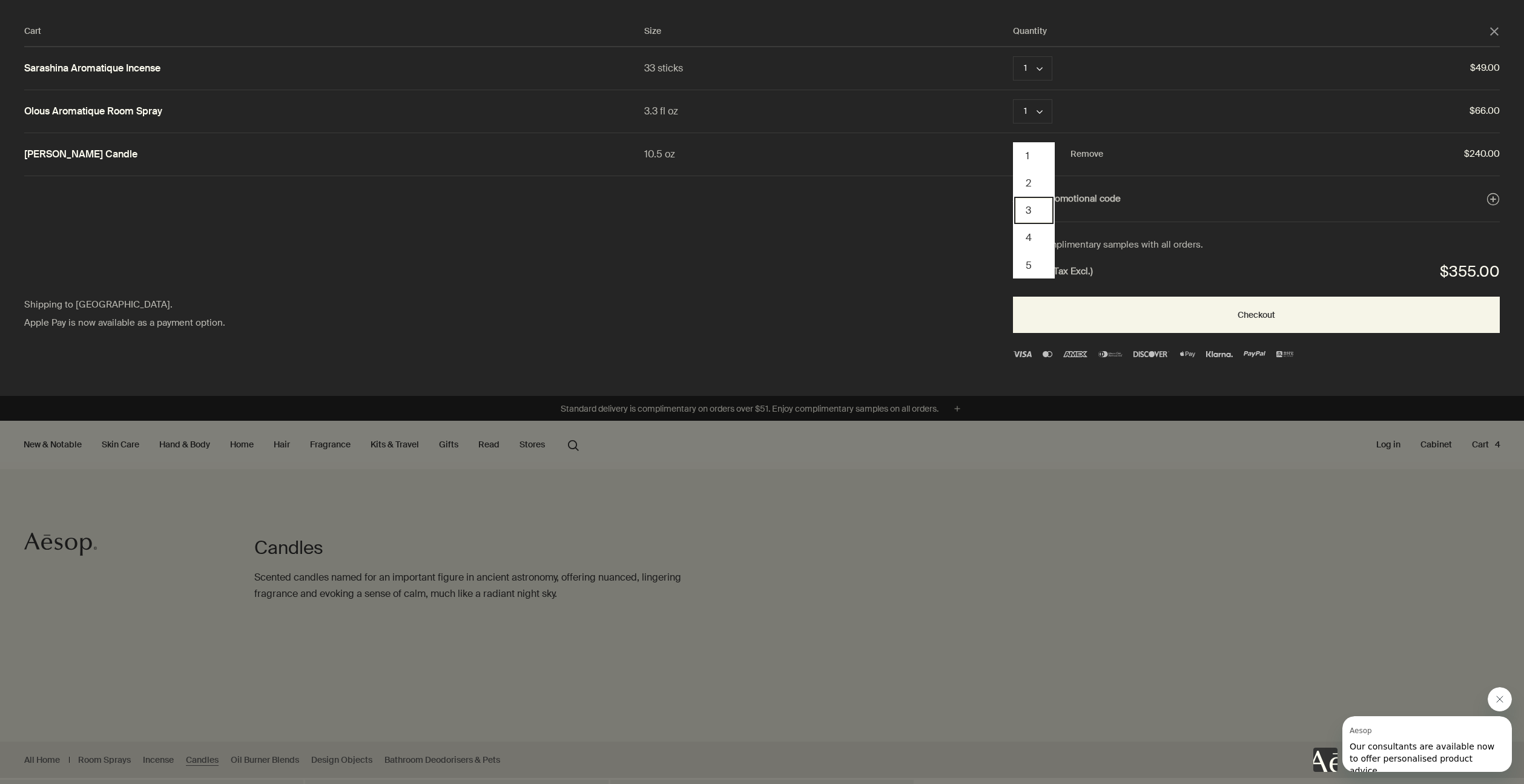
click at [1034, 212] on button "3" at bounding box center [1033, 210] width 39 height 27
